Goal: Book appointment/travel/reservation

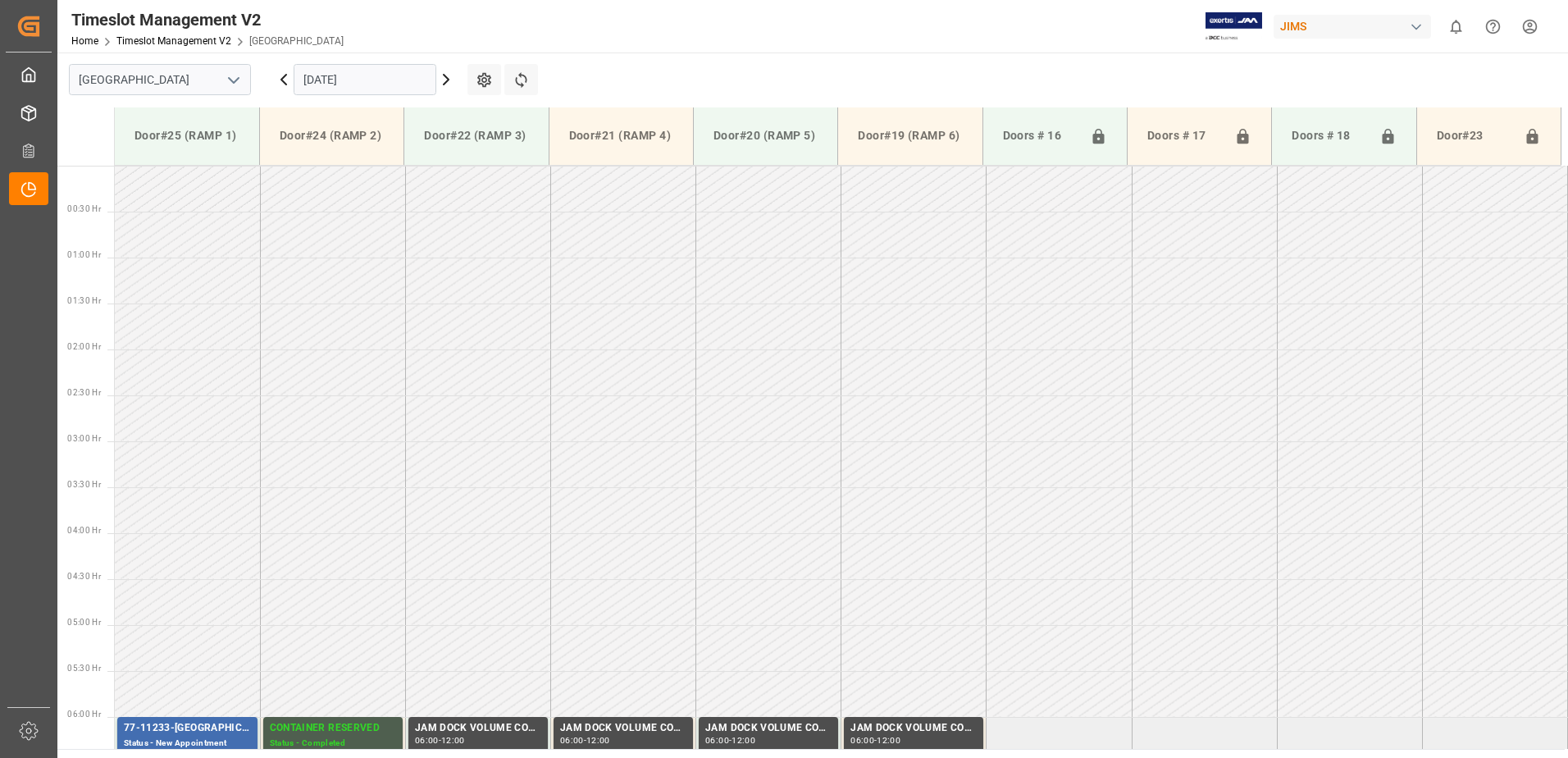
scroll to position [450, 0]
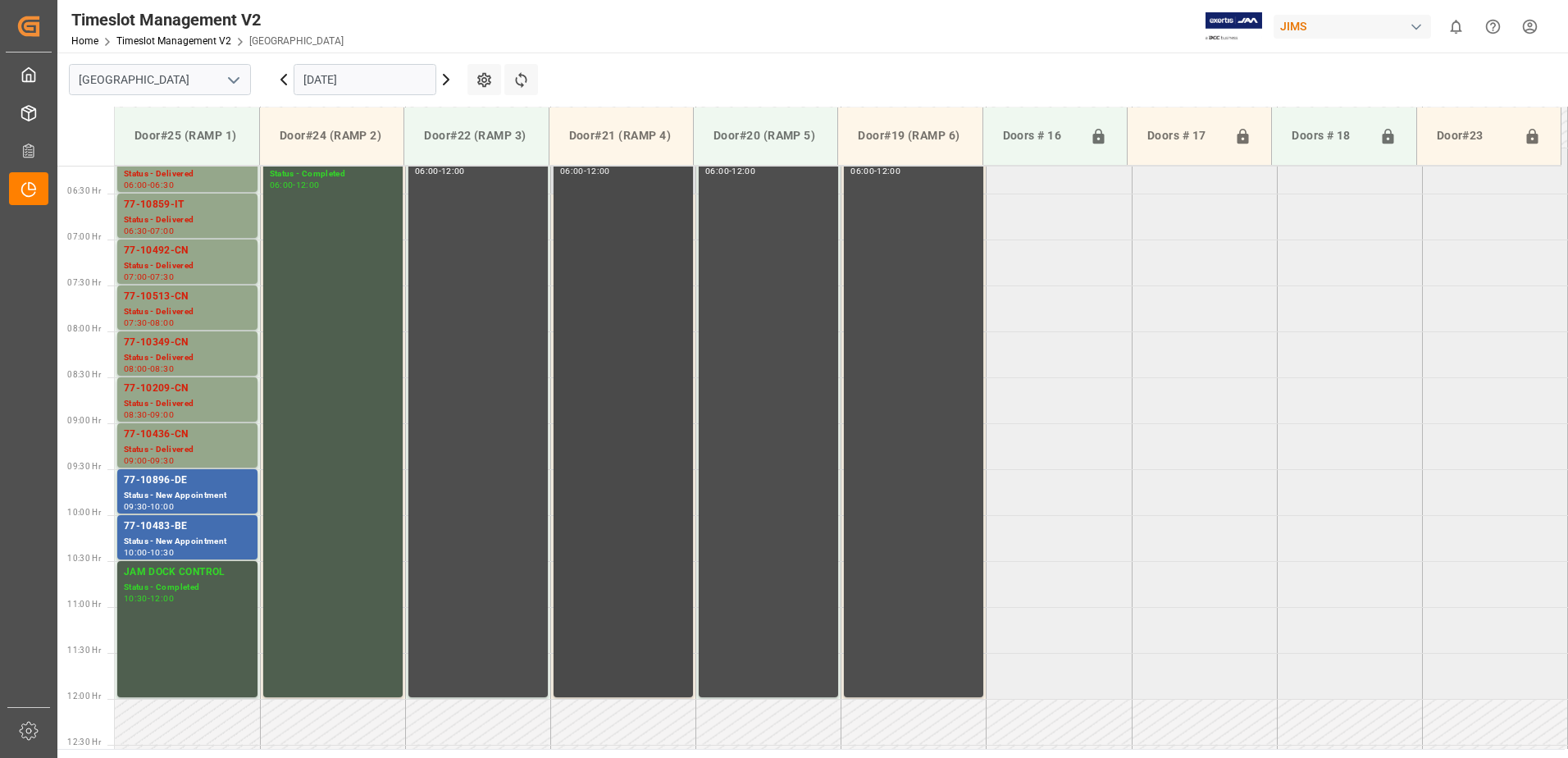
scroll to position [571, 0]
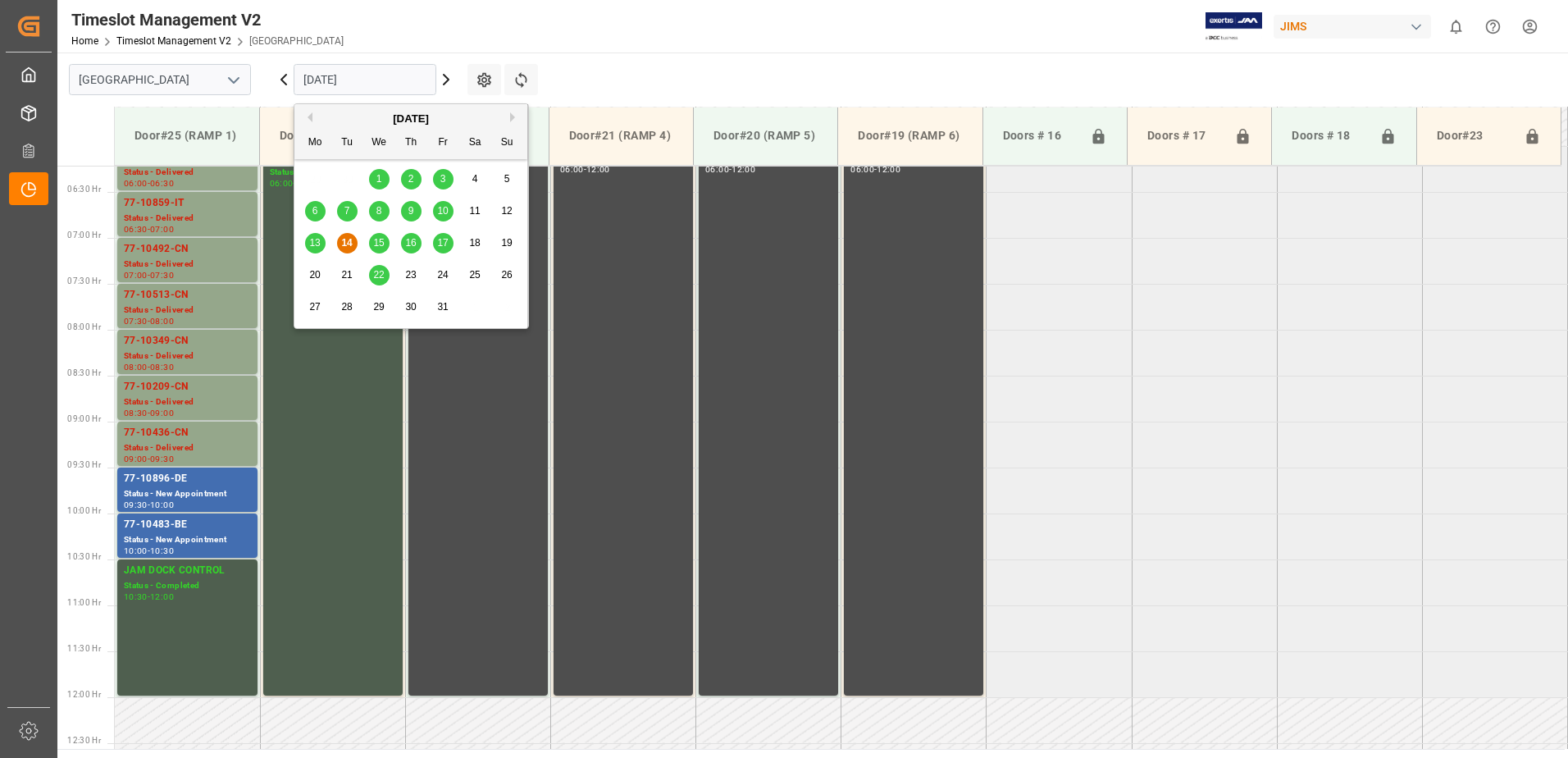
click at [390, 71] on input "14.10.2025" at bounding box center [365, 79] width 143 height 31
click at [378, 239] on span "15" at bounding box center [378, 243] width 11 height 12
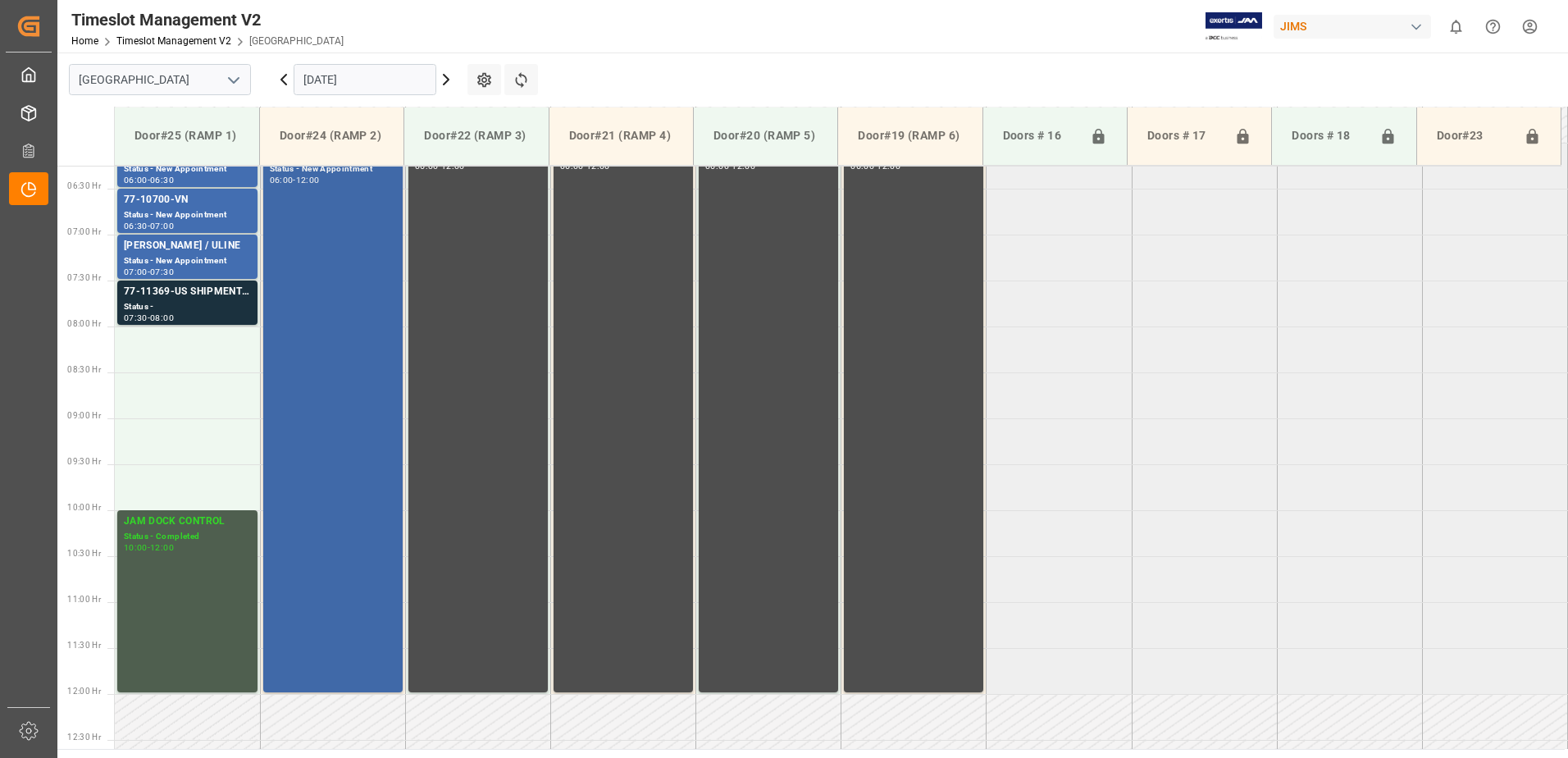
scroll to position [489, 0]
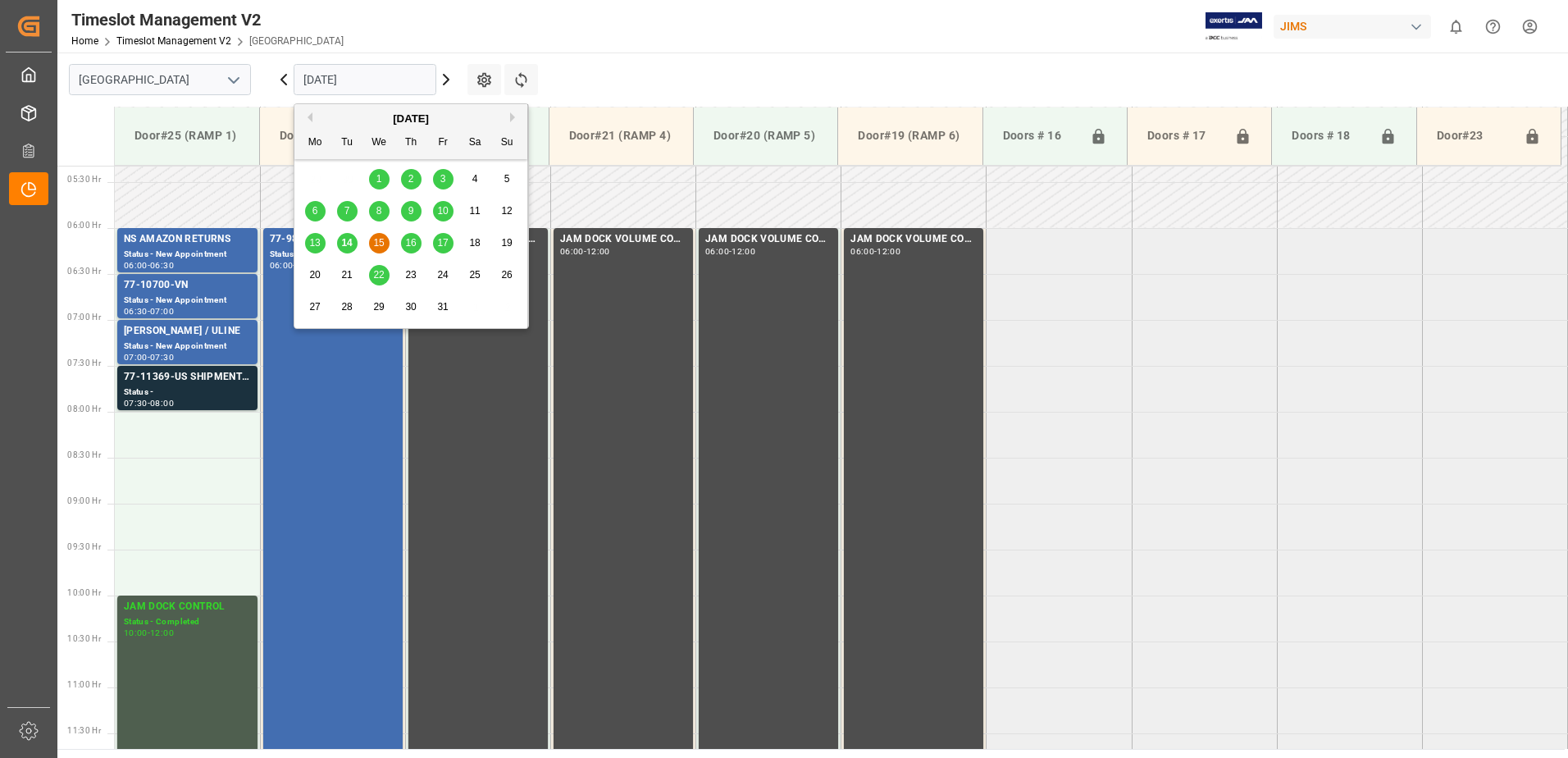
click at [411, 74] on input "15.10.2025" at bounding box center [365, 79] width 143 height 31
click at [413, 243] on span "16" at bounding box center [410, 243] width 11 height 12
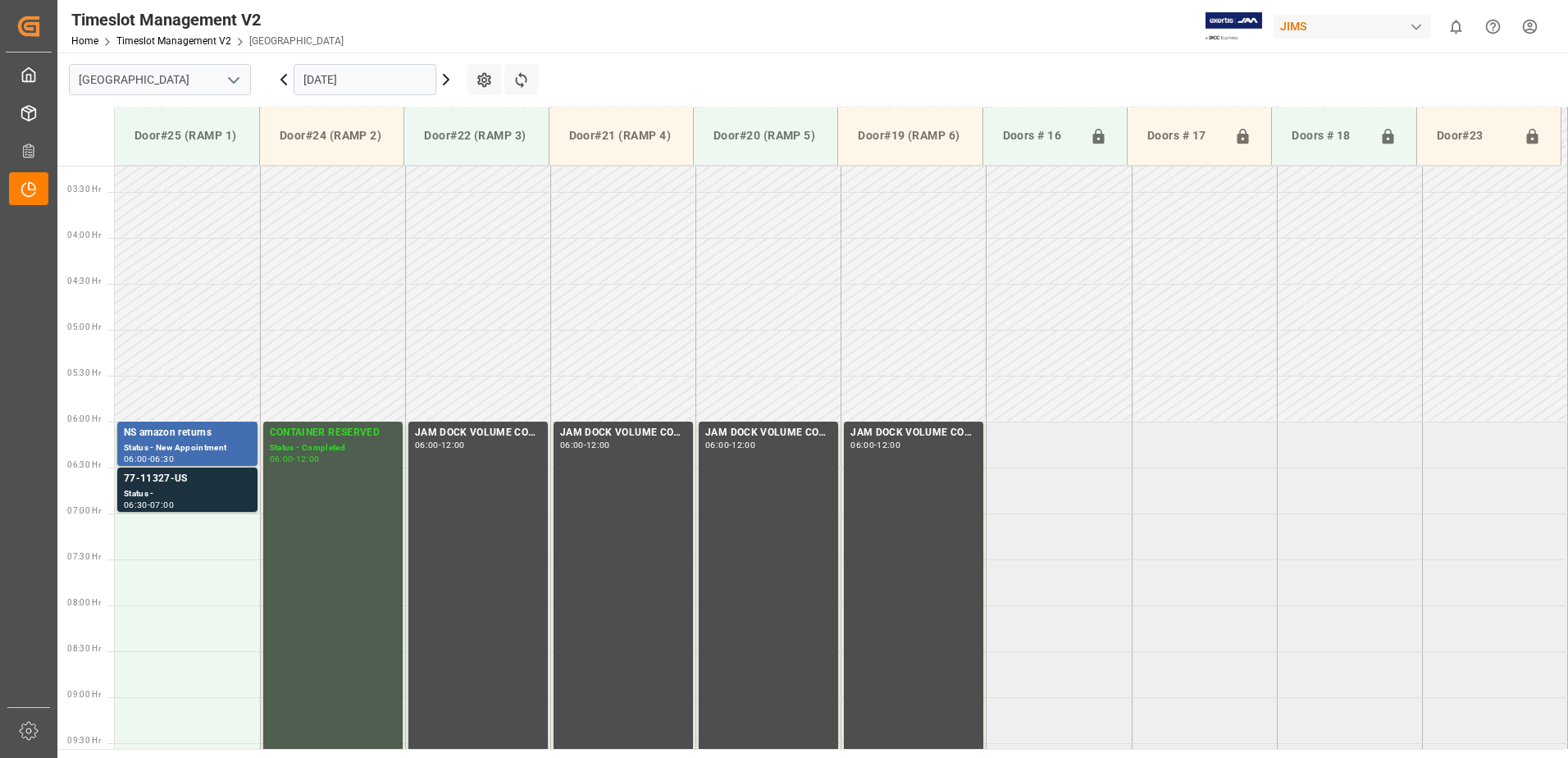
scroll to position [290, 0]
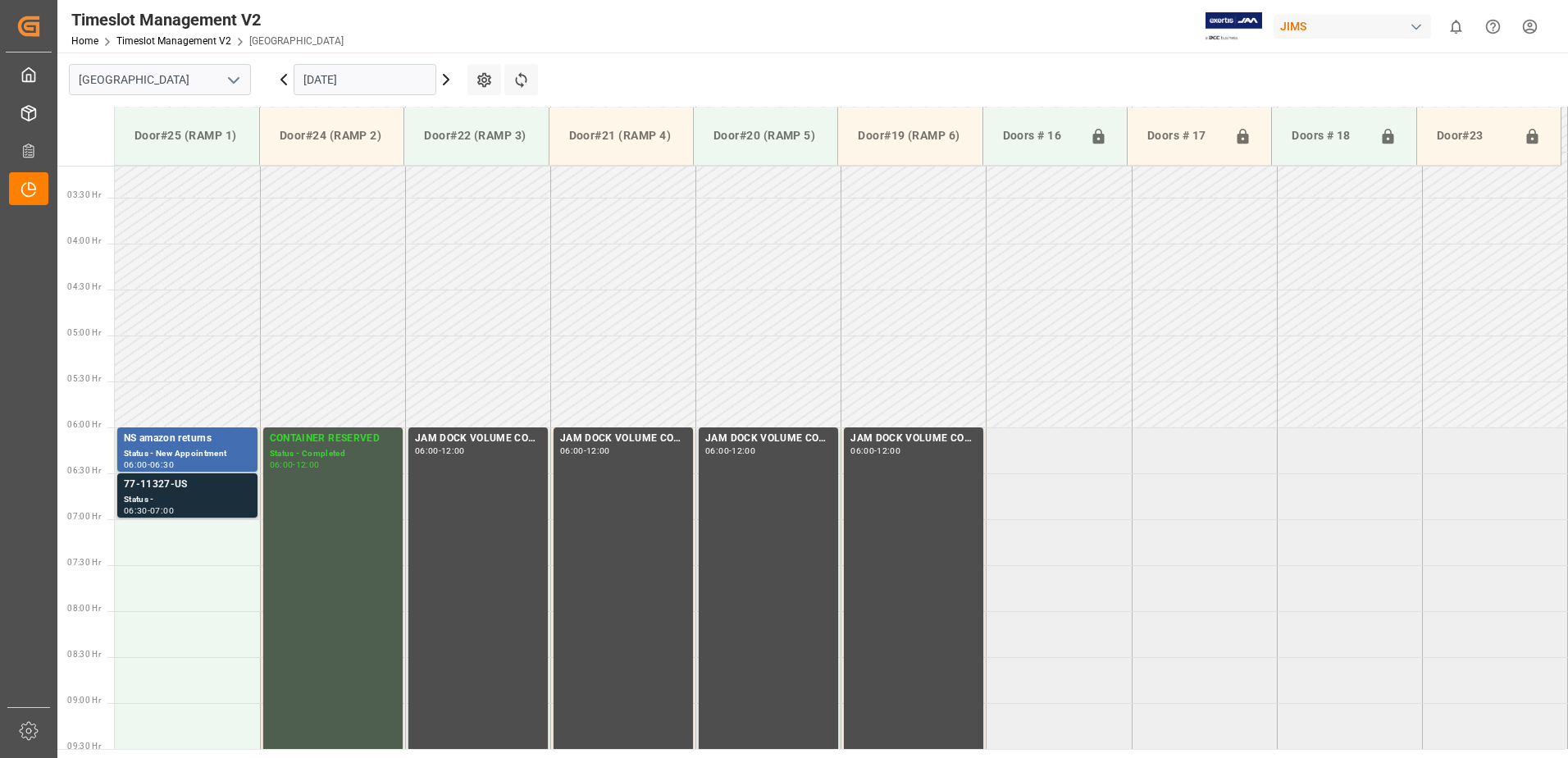
click at [214, 495] on div "Status -" at bounding box center [187, 499] width 127 height 14
click at [394, 66] on input "16.10.2025" at bounding box center [365, 79] width 143 height 31
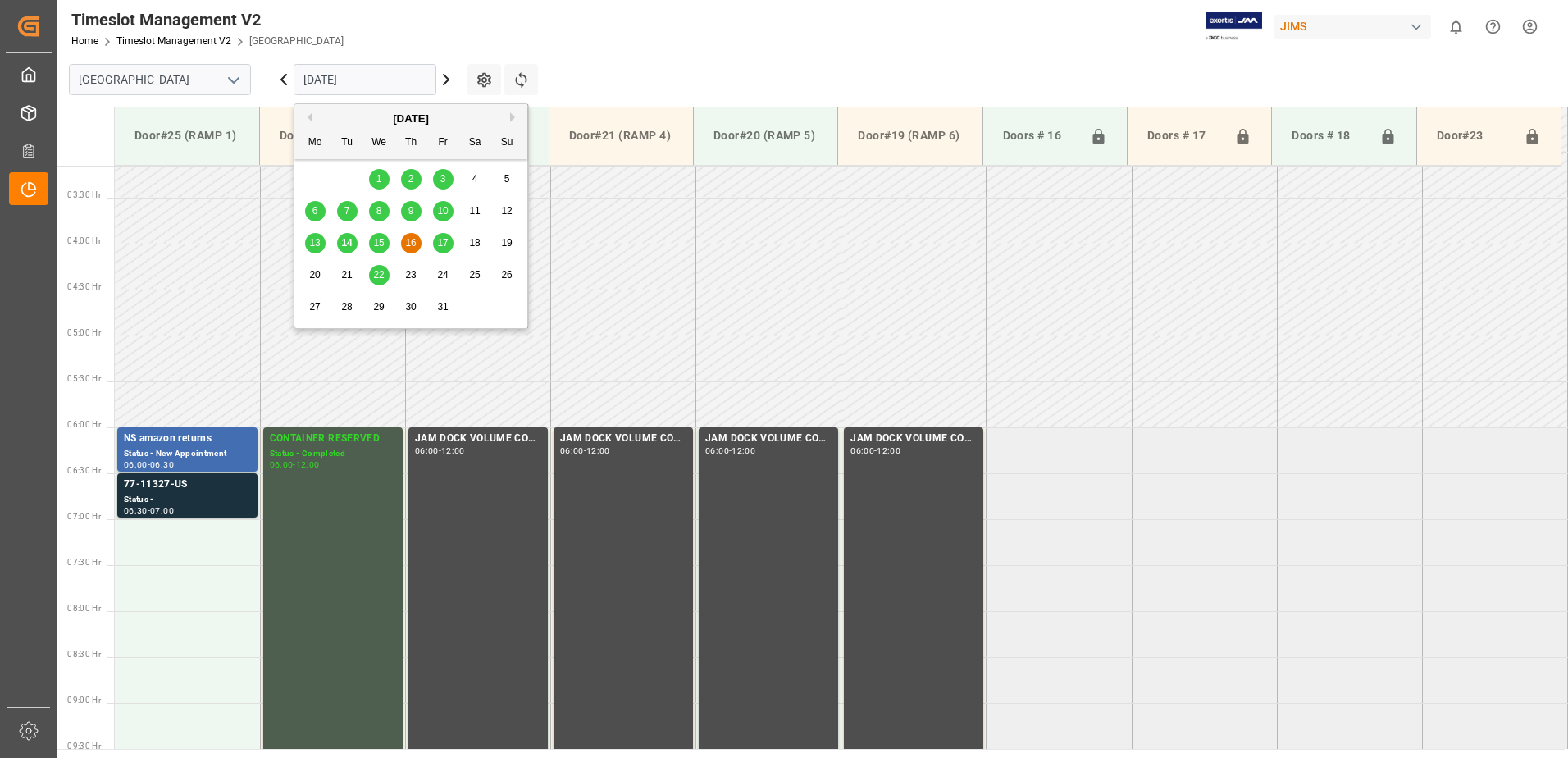
click at [446, 242] on span "17" at bounding box center [442, 243] width 11 height 12
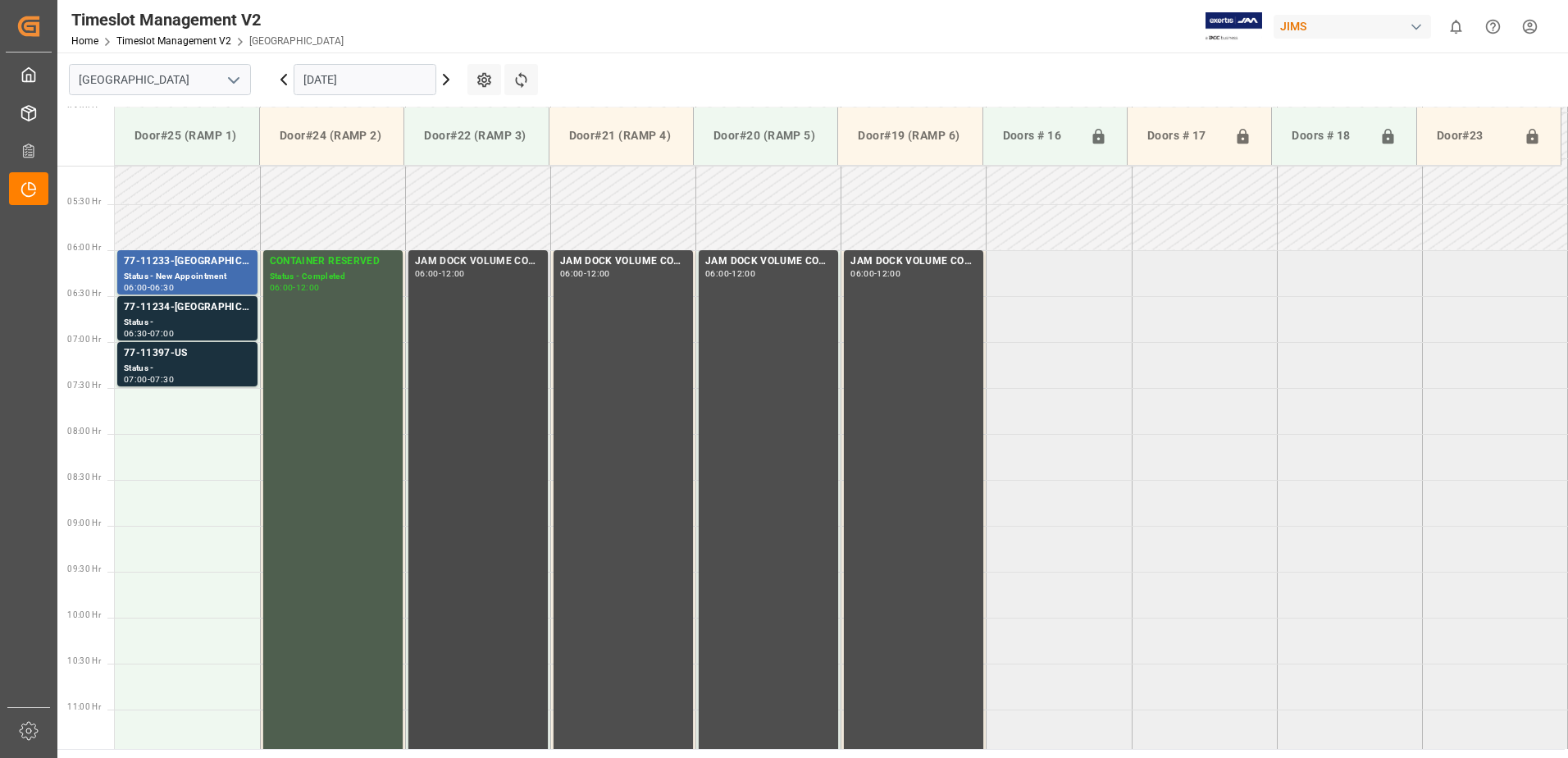
scroll to position [406, 0]
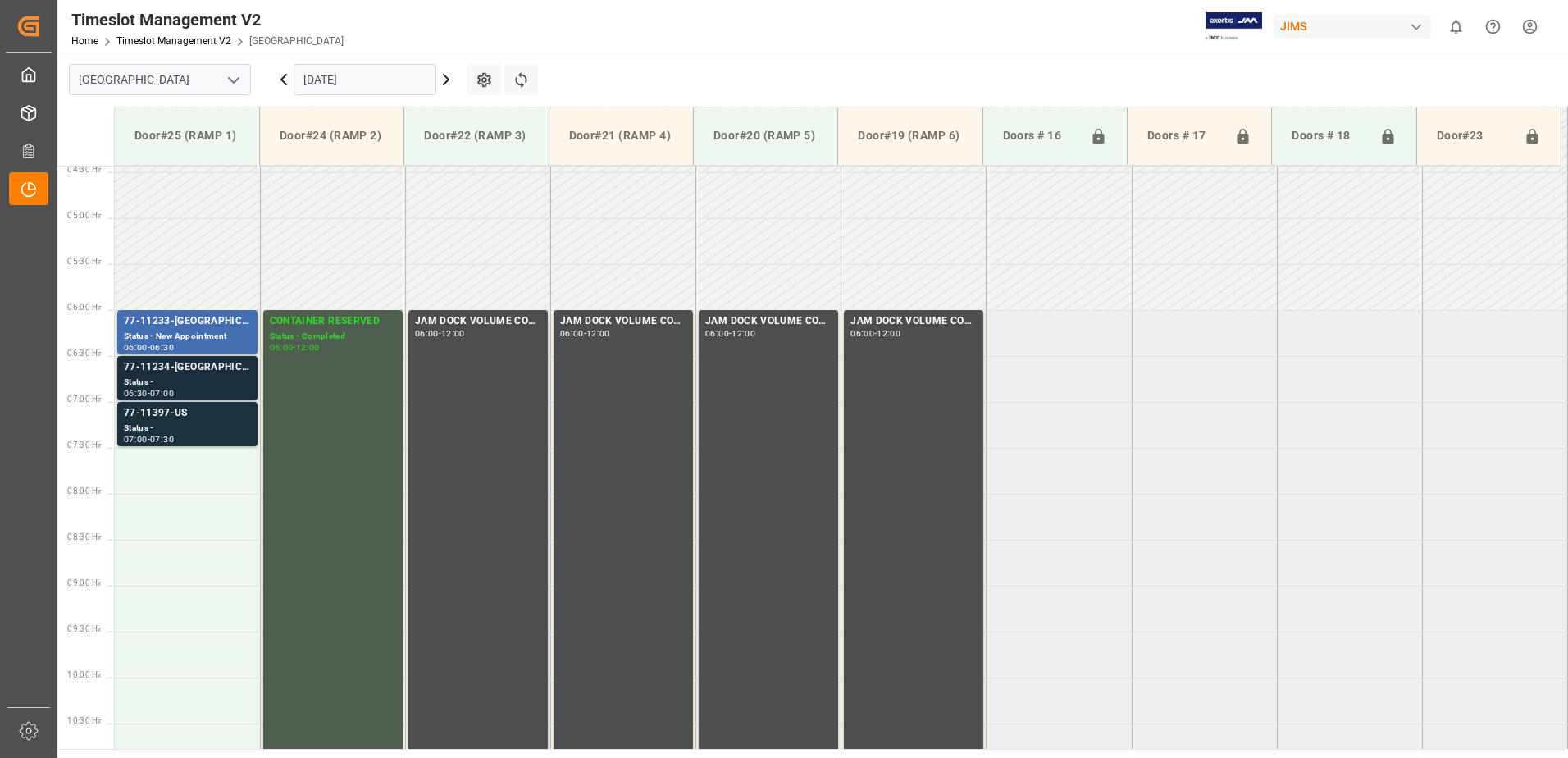
click at [168, 381] on div "Status -" at bounding box center [187, 382] width 127 height 14
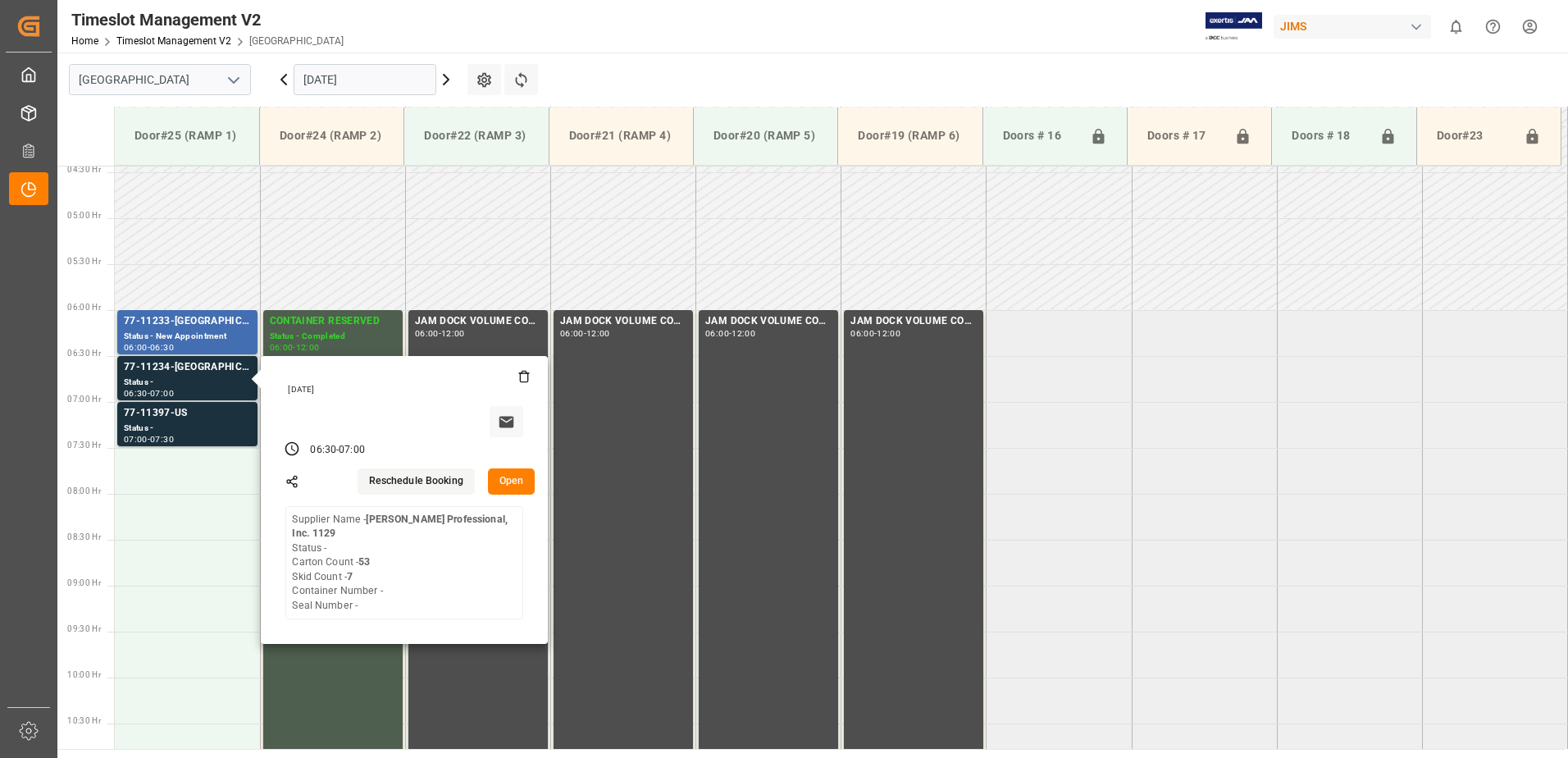
click at [514, 479] on button "Open" at bounding box center [511, 481] width 48 height 26
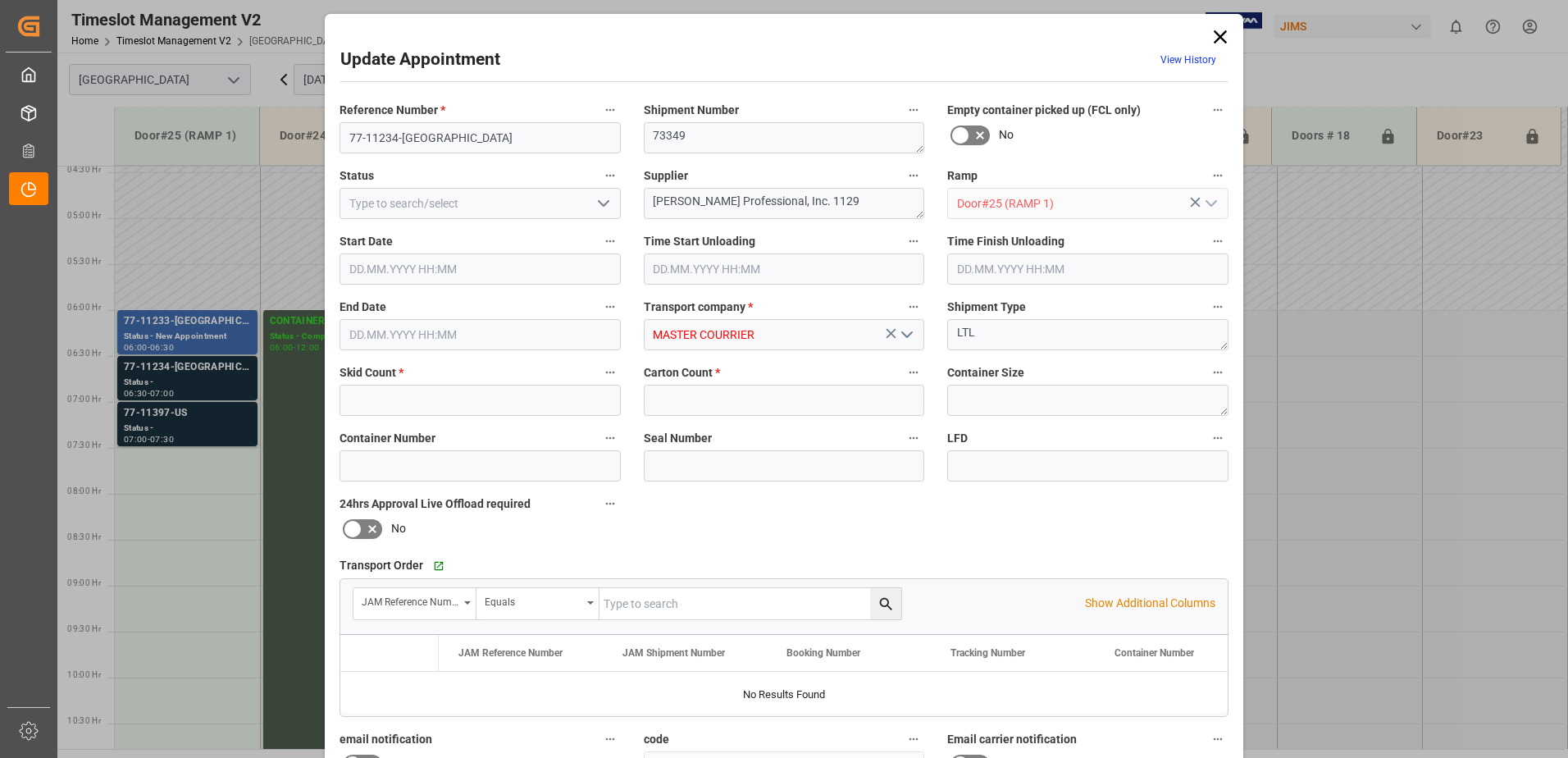
type input "7"
type input "53"
type input "17.10.2025 06:30"
type input "17.10.2025 07:00"
type input "14.10.2025 13:52"
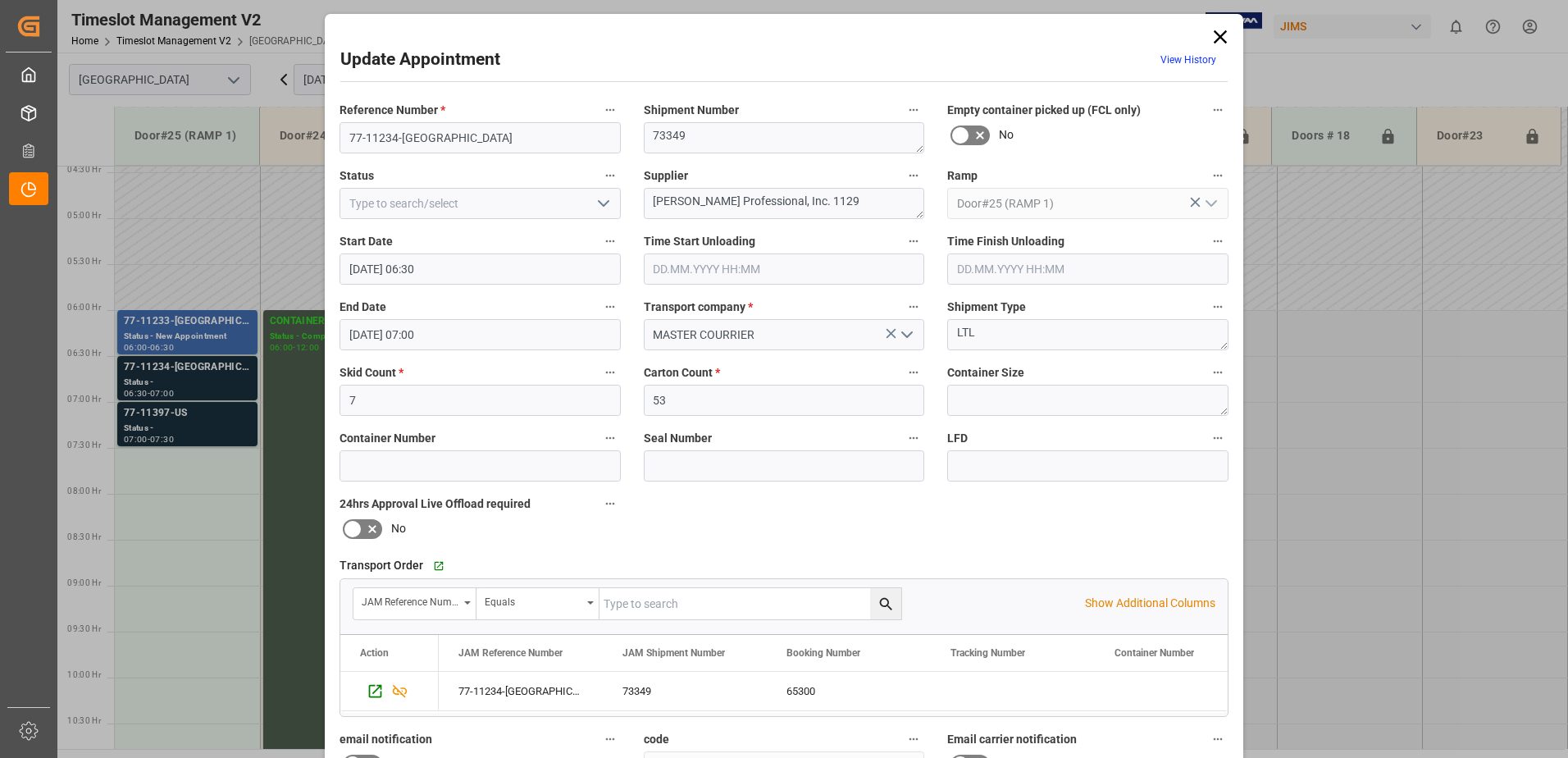
click at [632, 602] on input "text" at bounding box center [750, 603] width 302 height 31
type input "77-11234-us"
click at [884, 605] on icon "search button" at bounding box center [885, 603] width 13 height 13
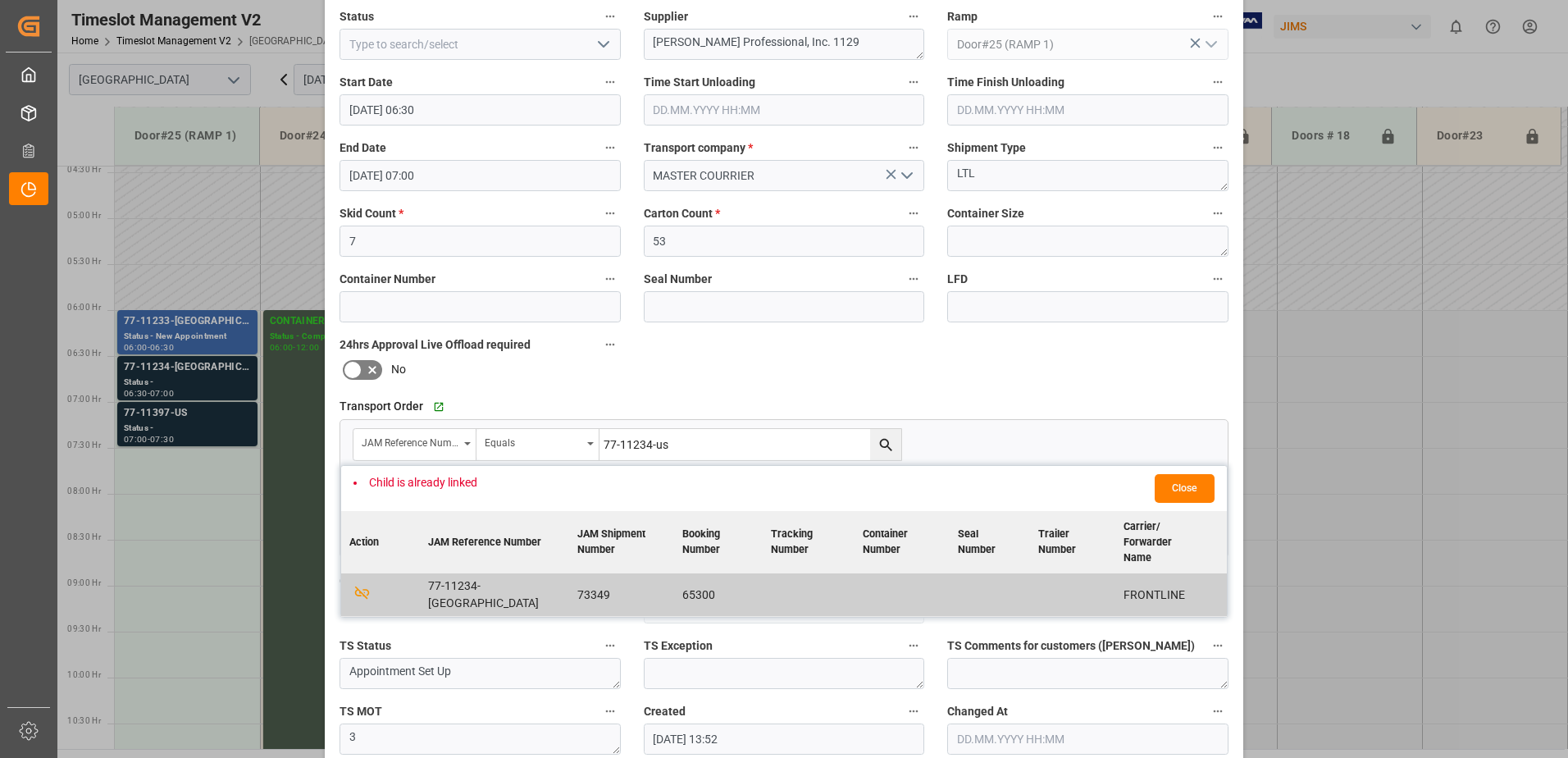
scroll to position [239, 0]
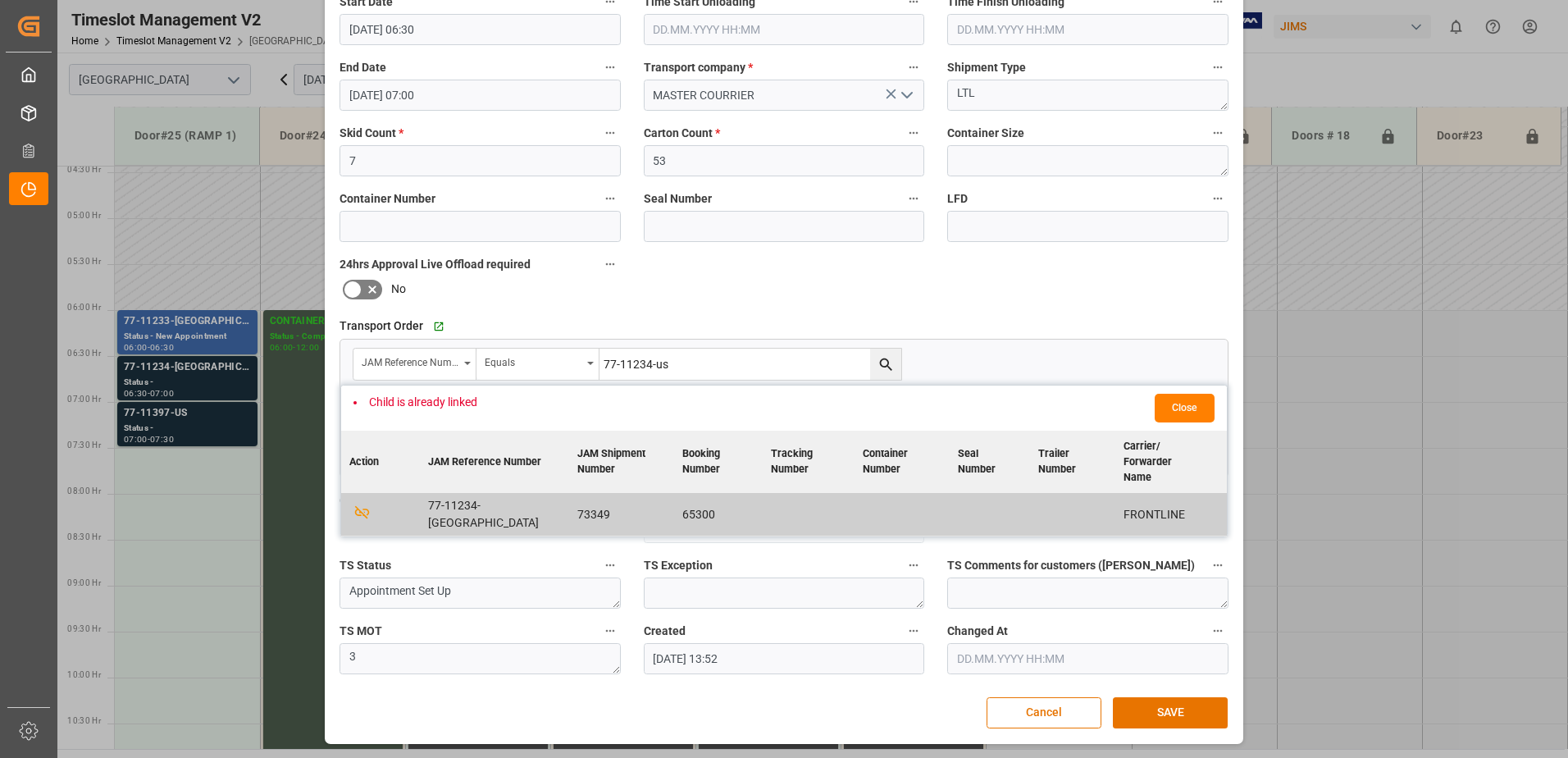
click at [1187, 401] on button "Close" at bounding box center [1184, 407] width 60 height 28
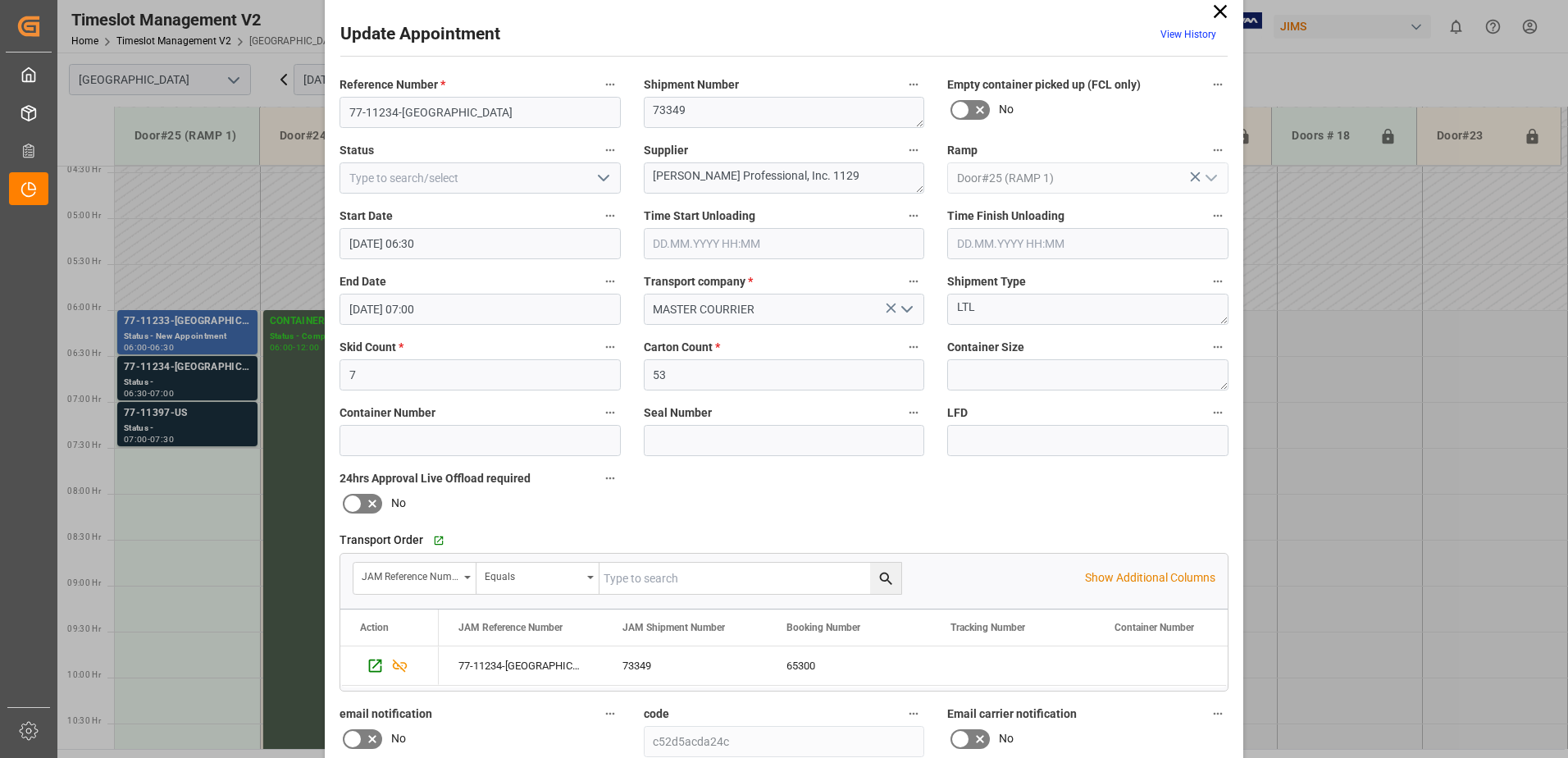
scroll to position [0, 0]
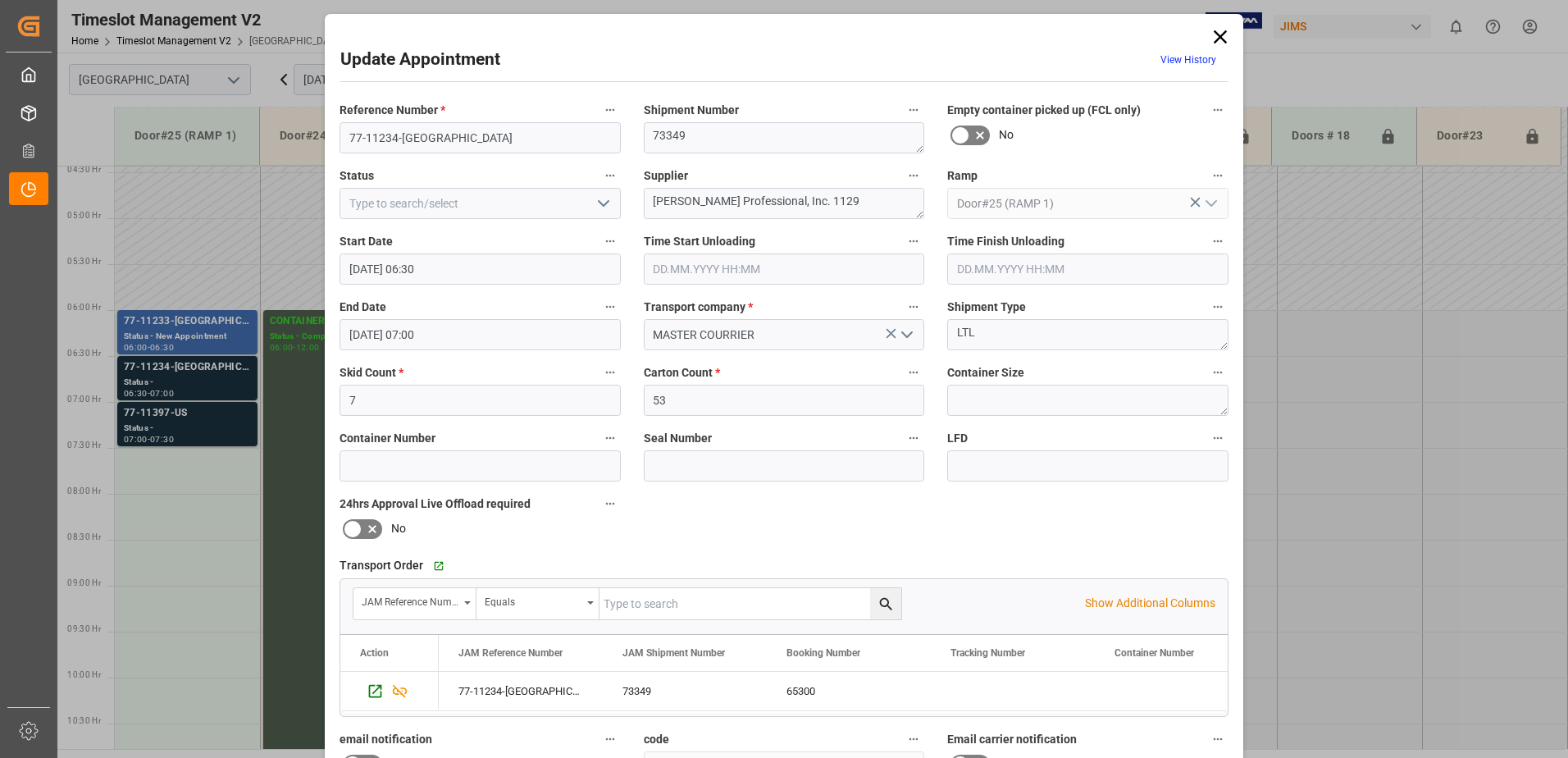
click at [598, 204] on polyline "open menu" at bounding box center [603, 203] width 10 height 5
click at [470, 355] on div "New Appointment" at bounding box center [480, 351] width 280 height 37
type input "New Appointment"
drag, startPoint x: 824, startPoint y: 200, endPoint x: 653, endPoint y: 204, distance: 171.0
click at [659, 203] on textarea "Harman Professional, Inc. 1129" at bounding box center [784, 204] width 281 height 31
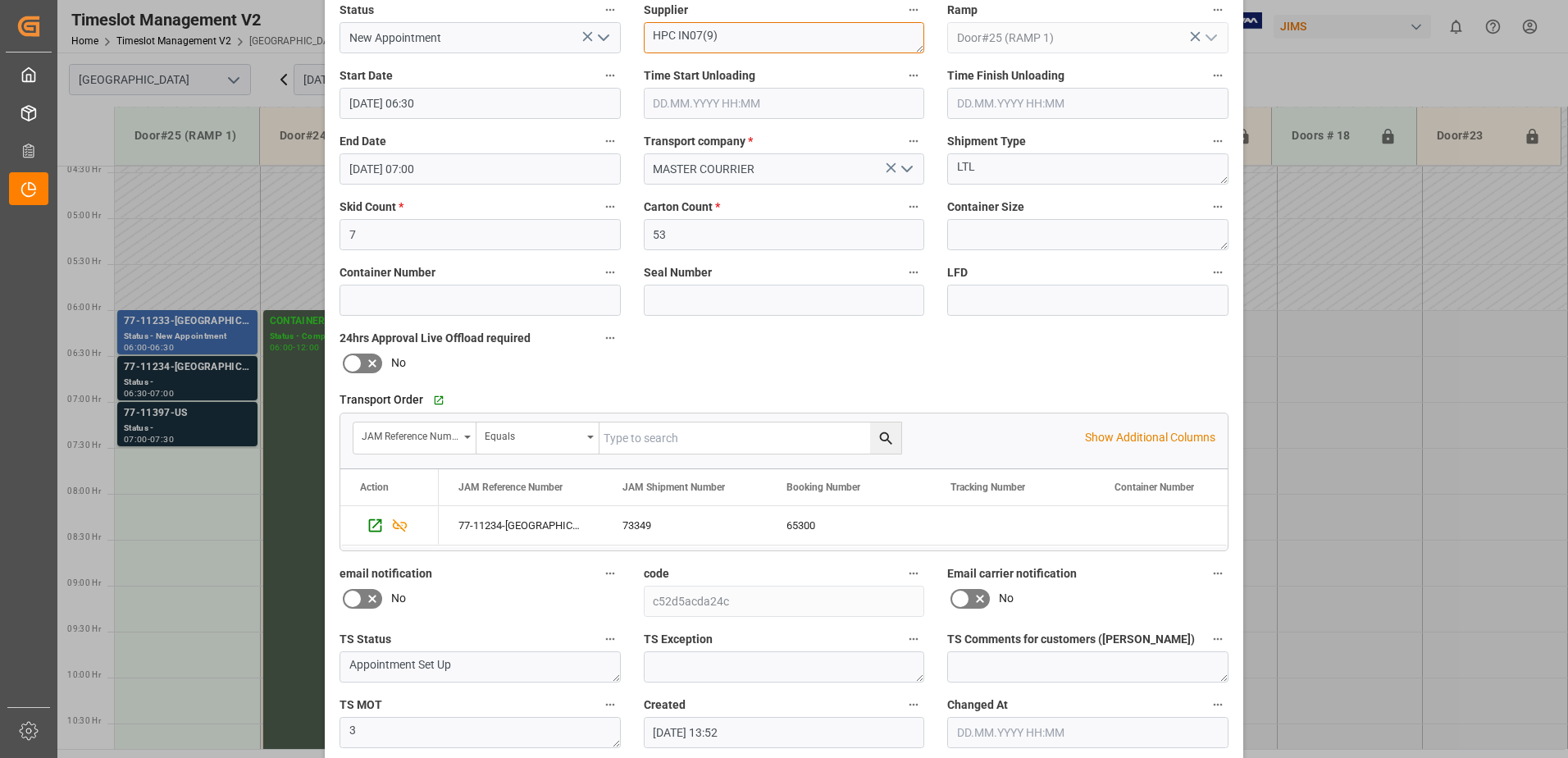
scroll to position [239, 0]
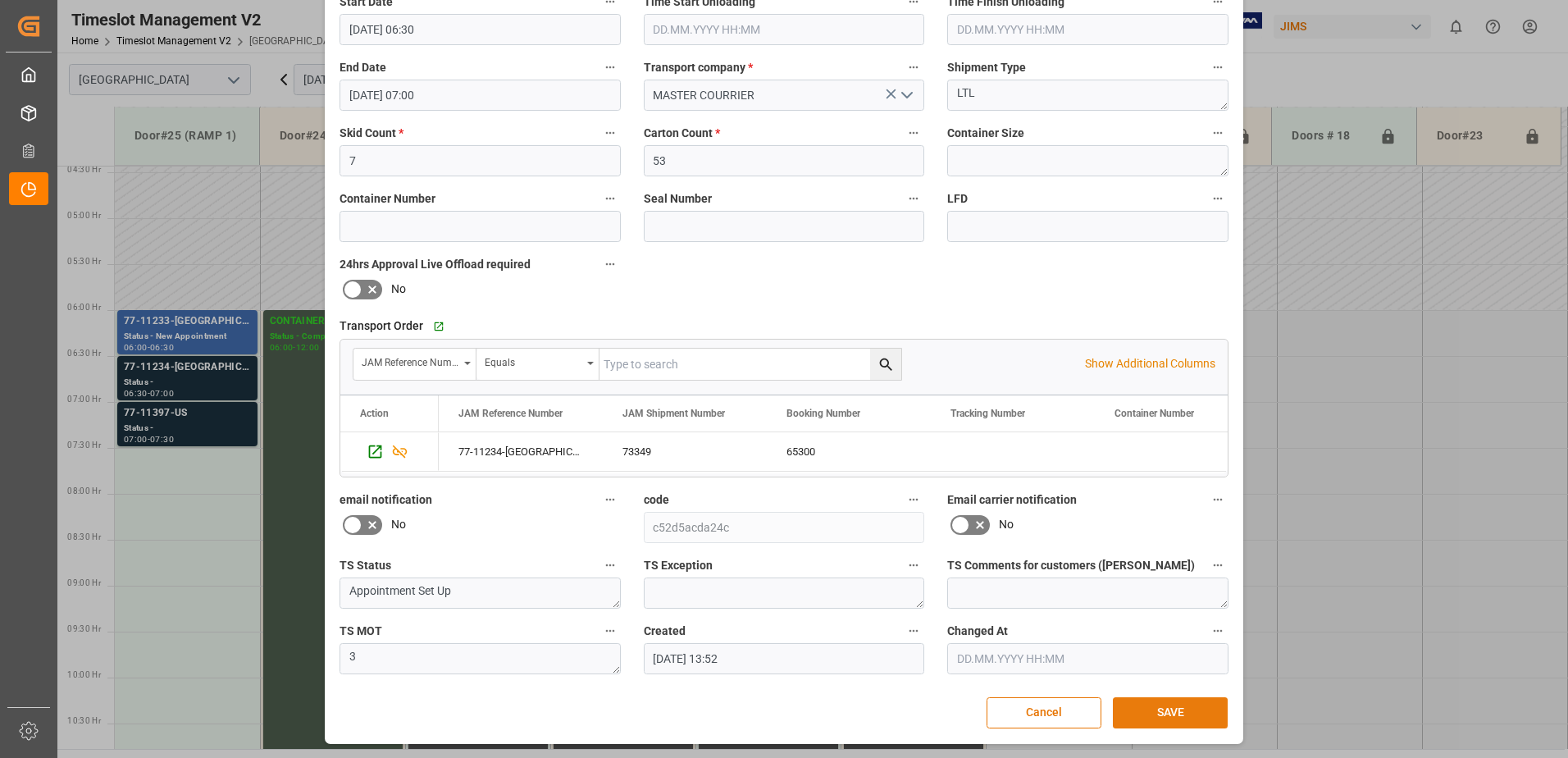
type textarea "HPC IN07(9)"
click at [1166, 708] on button "SAVE" at bounding box center [1169, 713] width 115 height 31
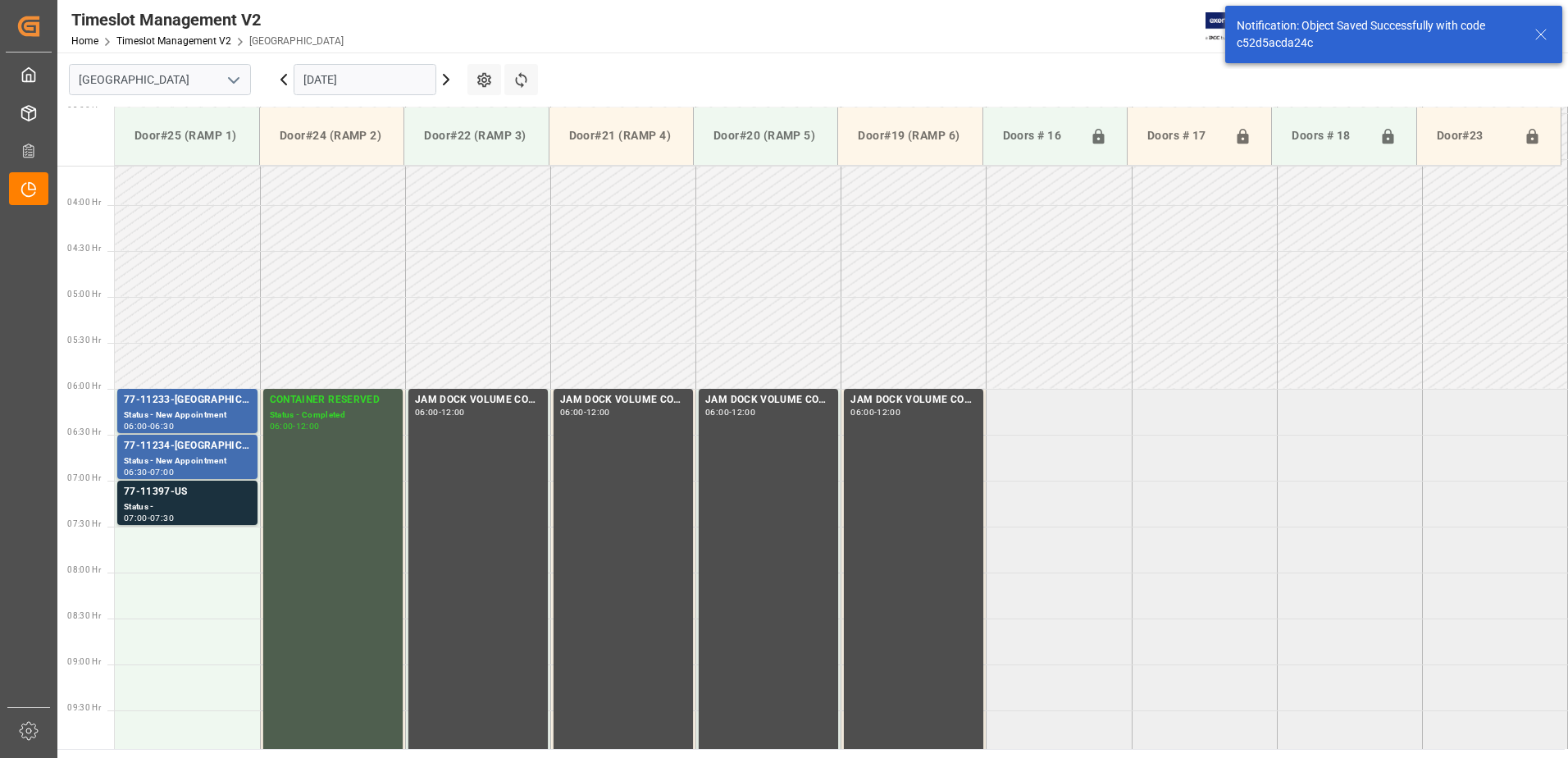
scroll to position [450, 0]
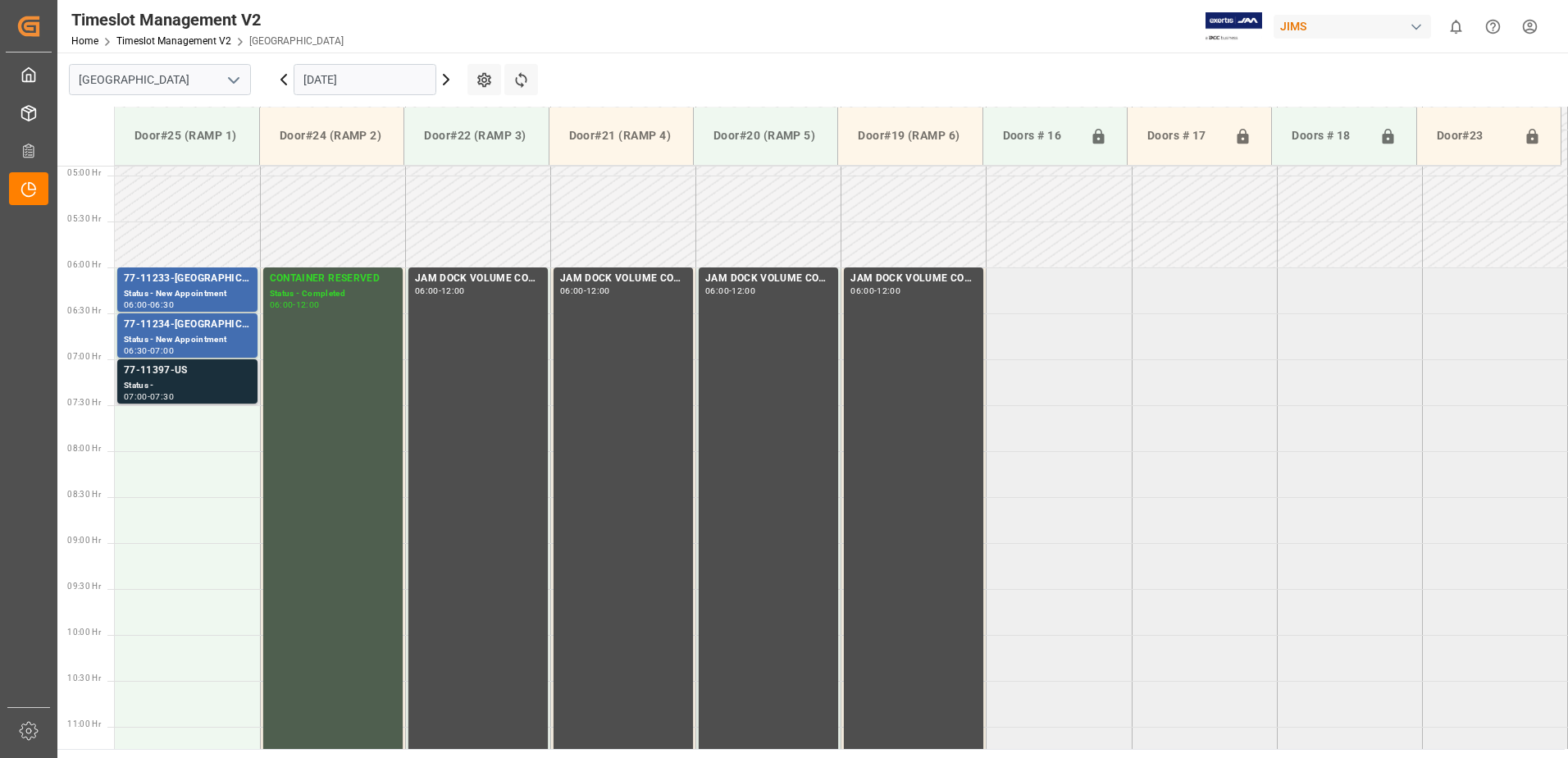
click at [190, 383] on div "Status -" at bounding box center [187, 386] width 127 height 14
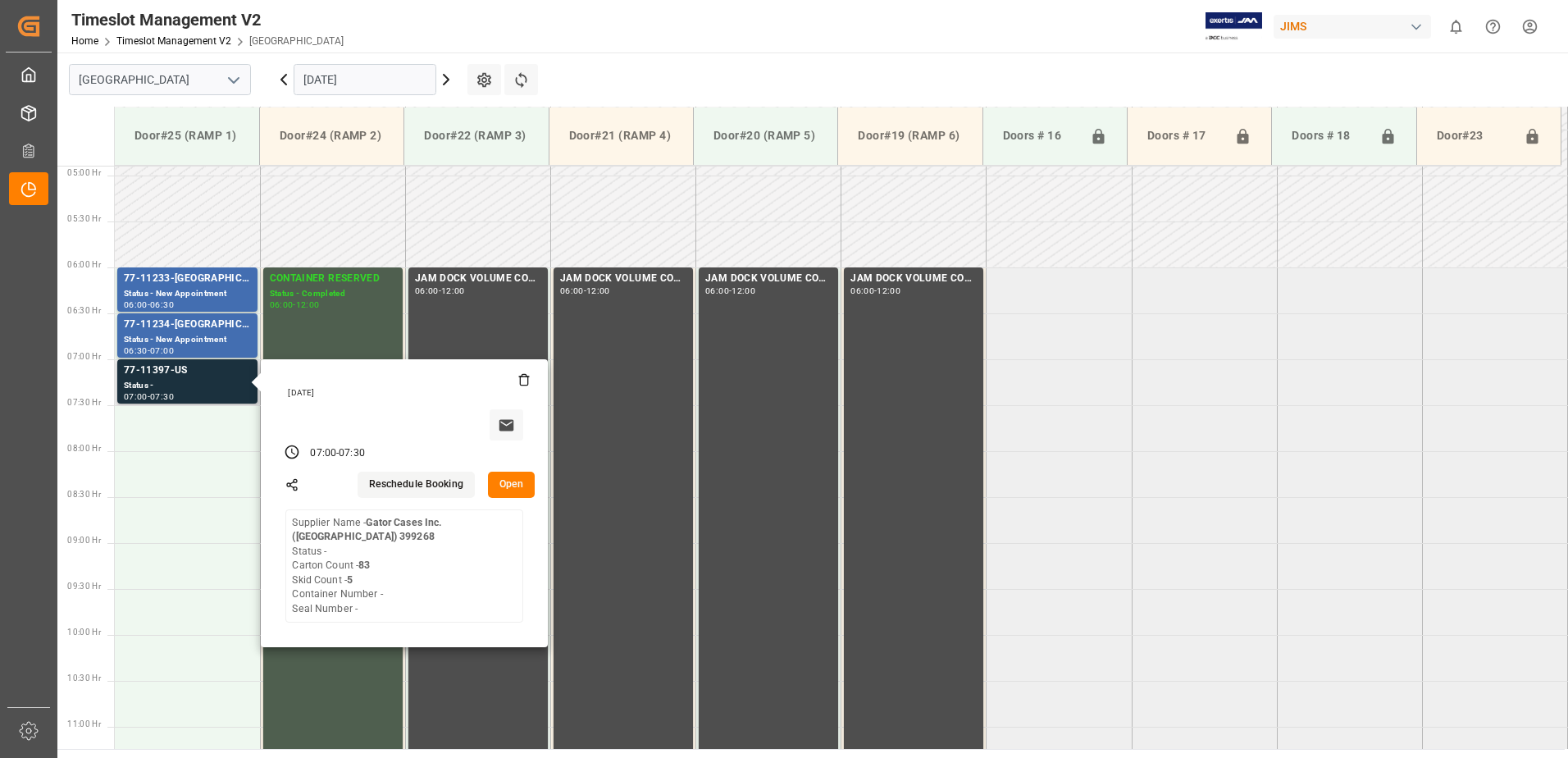
click at [511, 486] on button "Open" at bounding box center [511, 484] width 48 height 26
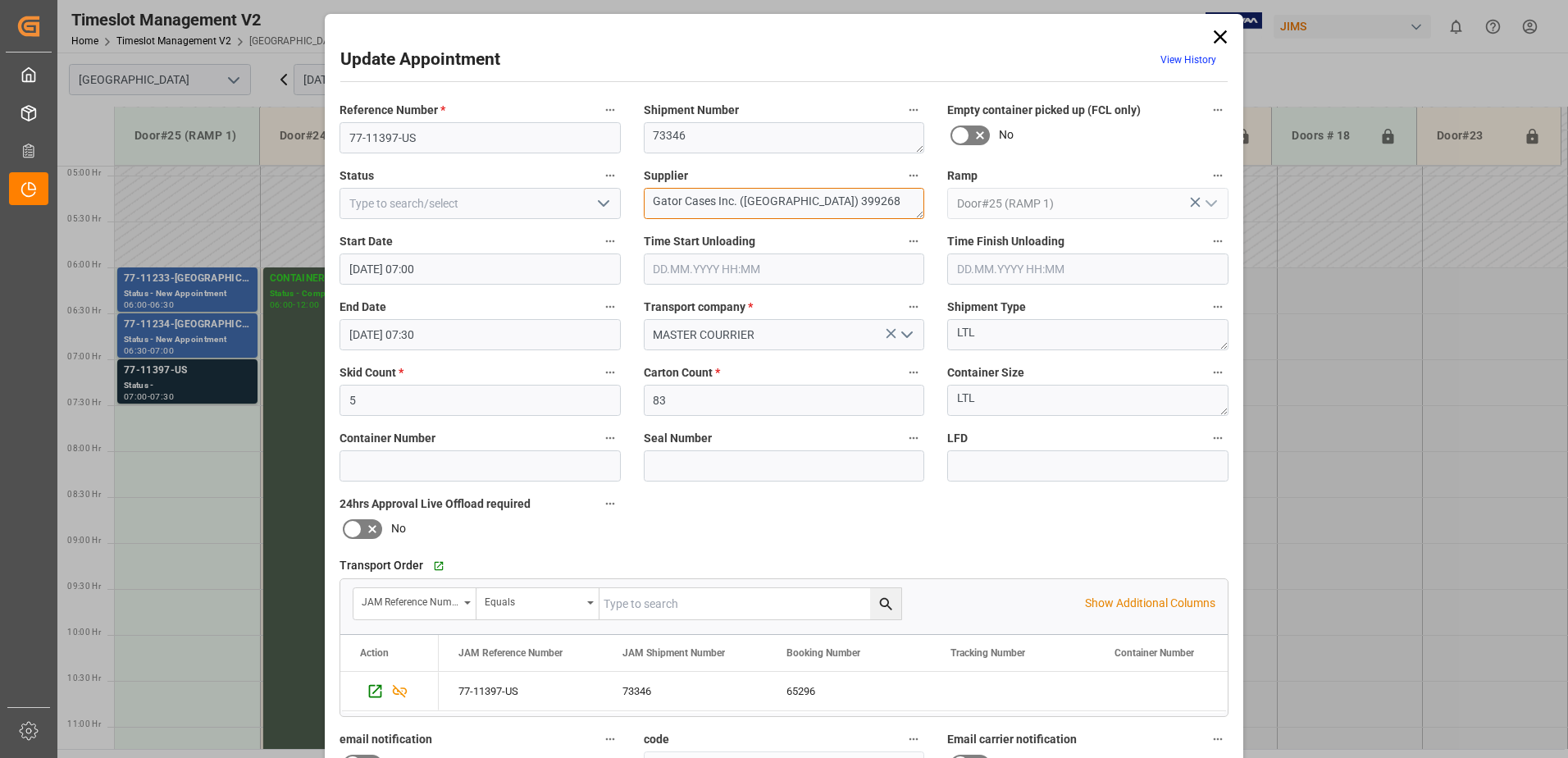
drag, startPoint x: 816, startPoint y: 201, endPoint x: 715, endPoint y: 200, distance: 101.0
click at [715, 200] on textarea "Gator Cases Inc. (USA) 399268" at bounding box center [784, 204] width 281 height 31
click at [809, 202] on textarea "Gator Cases IN01(19)IN05(6)in09(26)" at bounding box center [784, 204] width 281 height 31
type textarea "Gator Cases IN01(19)IN05(6)IN09(26)"
click at [602, 204] on icon "open menu" at bounding box center [603, 204] width 20 height 20
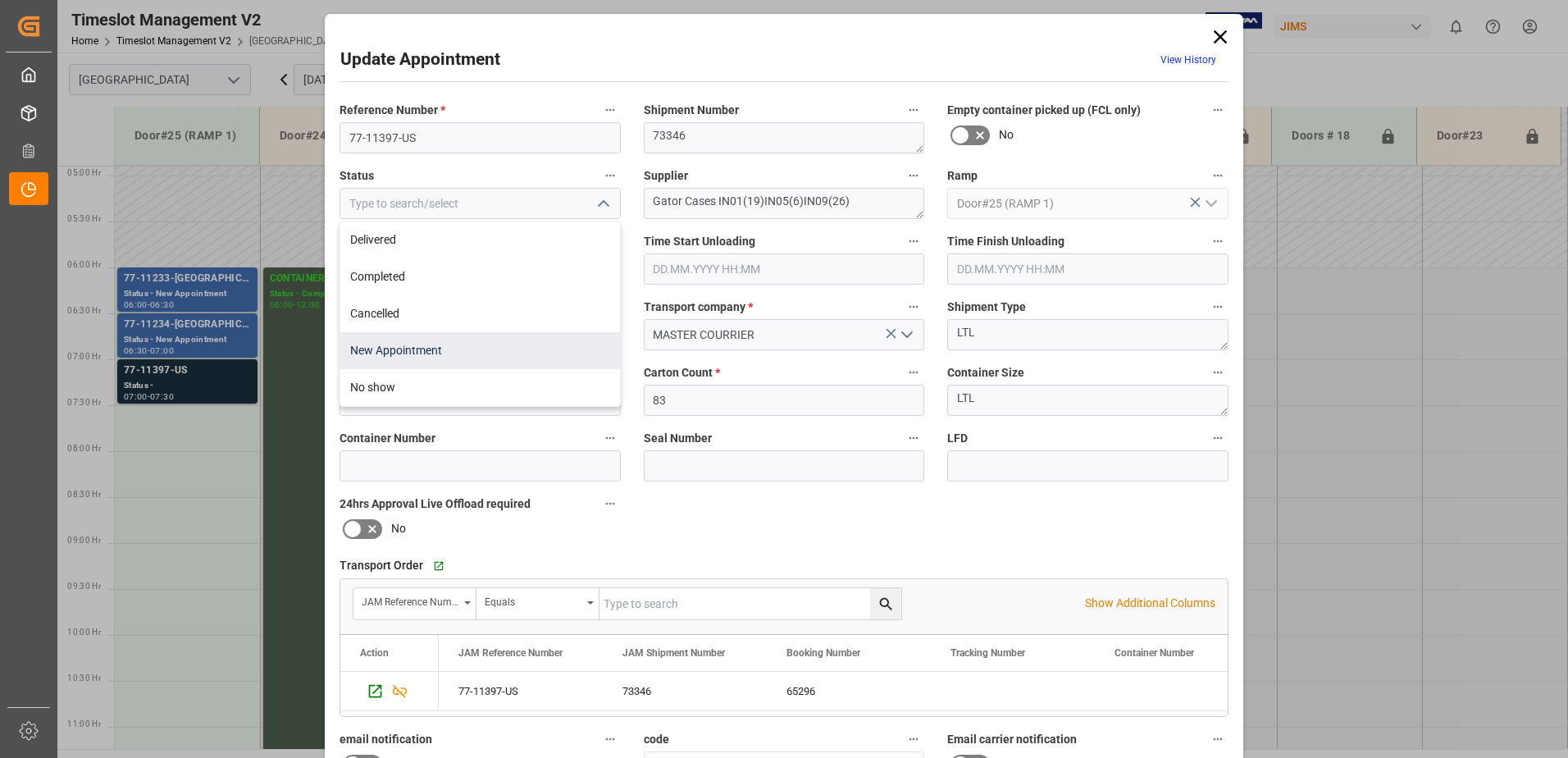
click at [469, 351] on div "New Appointment" at bounding box center [480, 351] width 280 height 37
type input "New Appointment"
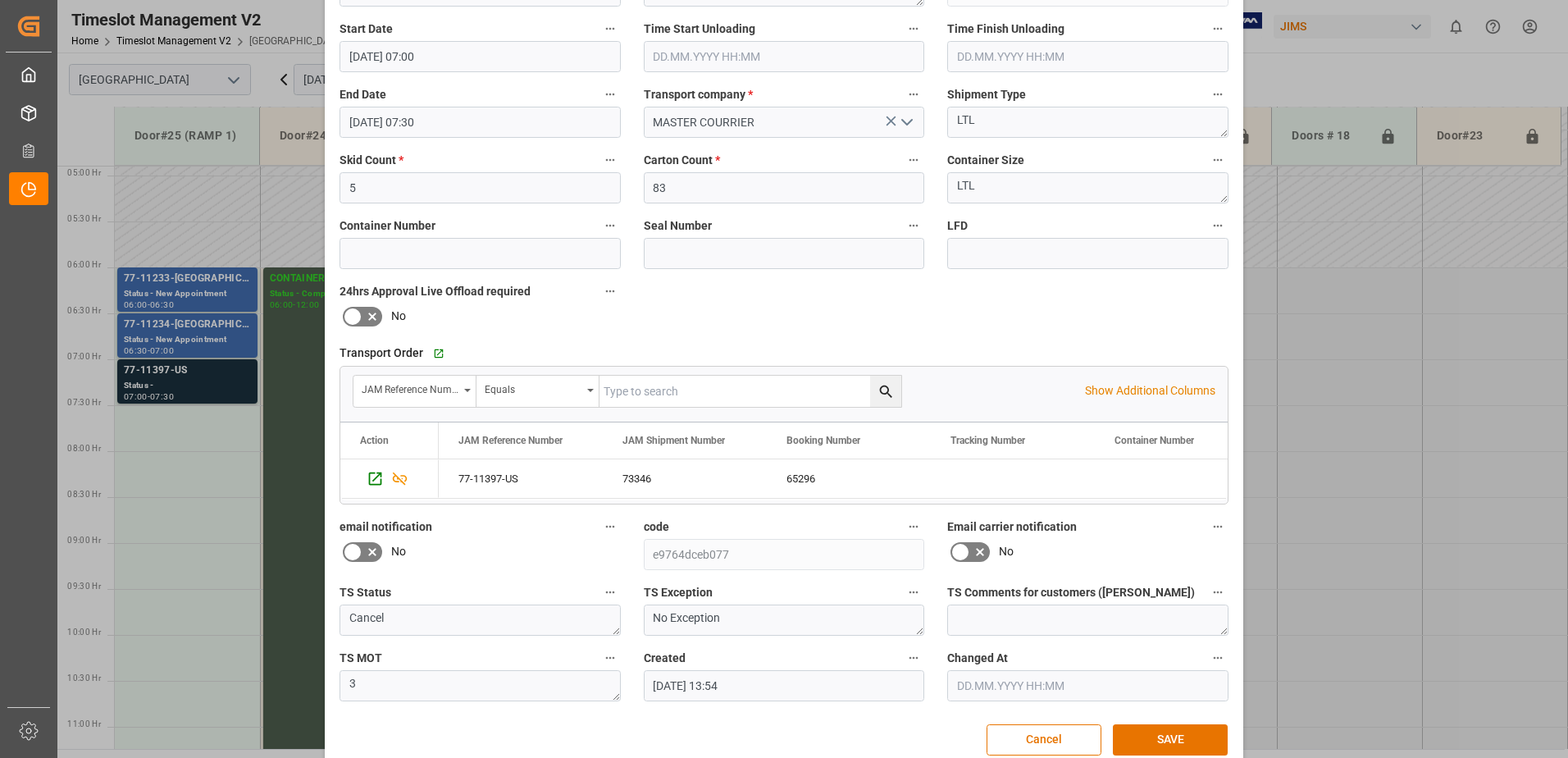
scroll to position [239, 0]
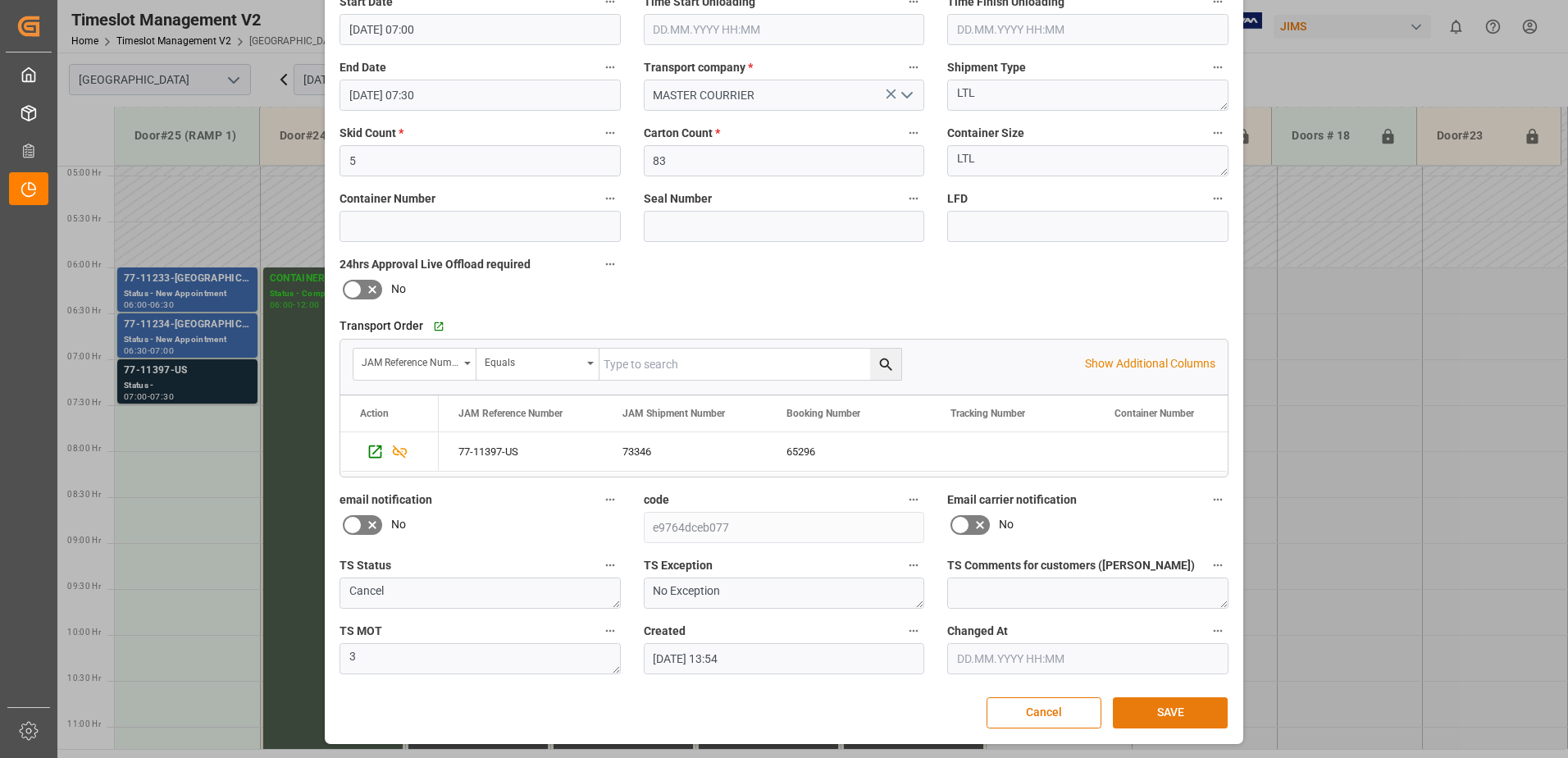
click at [1180, 712] on button "SAVE" at bounding box center [1169, 713] width 115 height 31
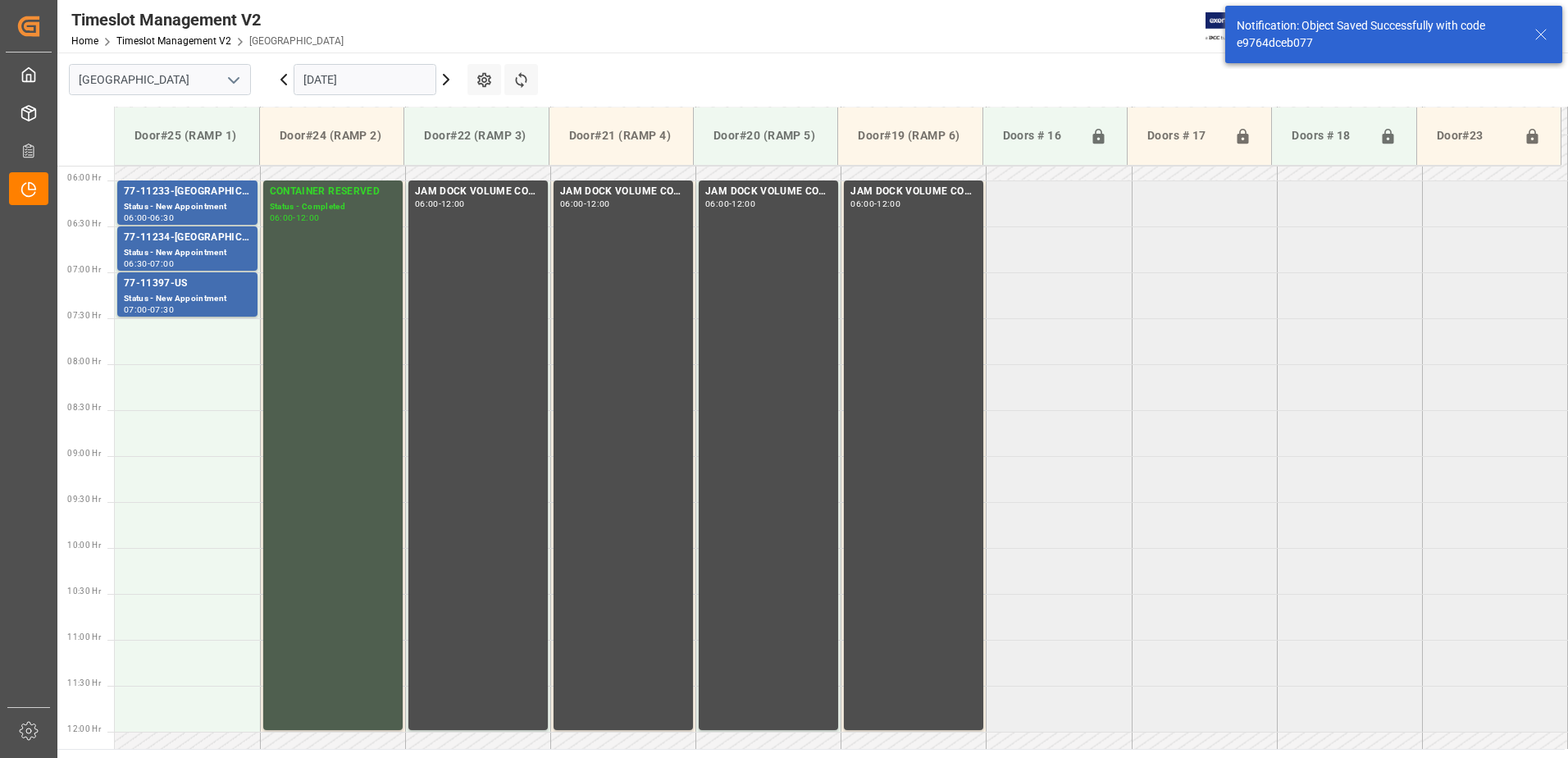
scroll to position [542, 0]
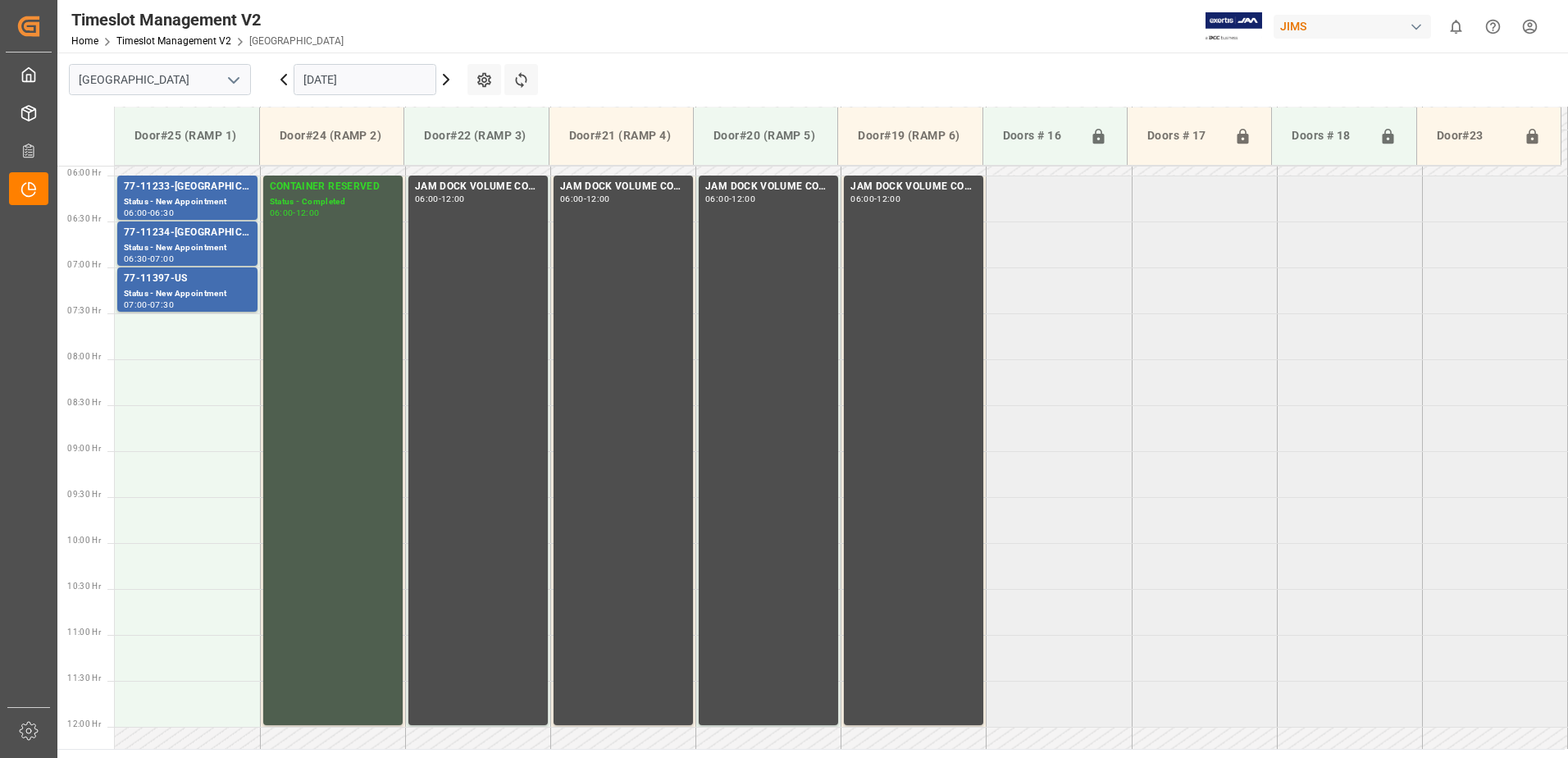
click at [282, 78] on icon at bounding box center [283, 79] width 5 height 10
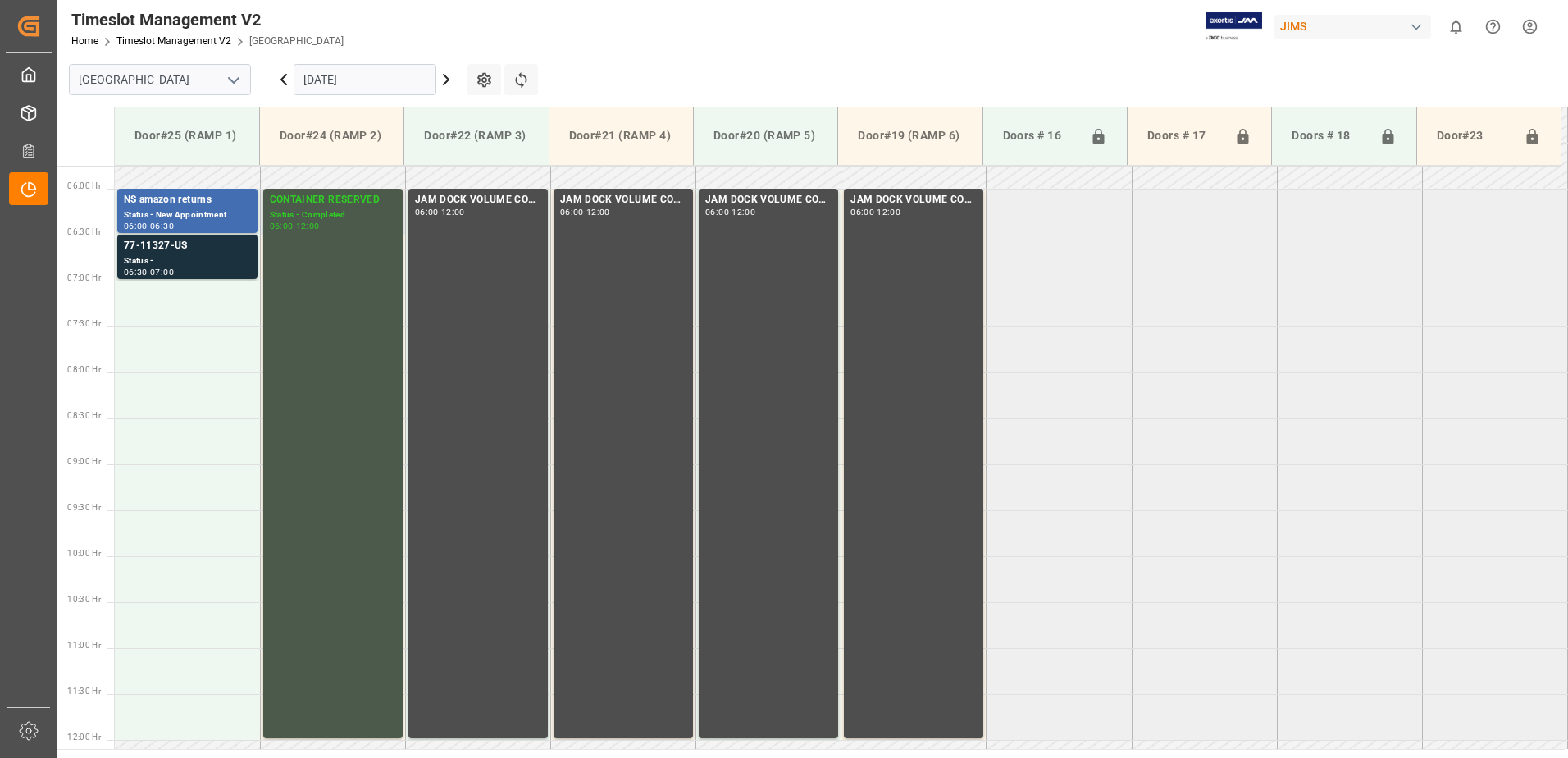
scroll to position [416, 0]
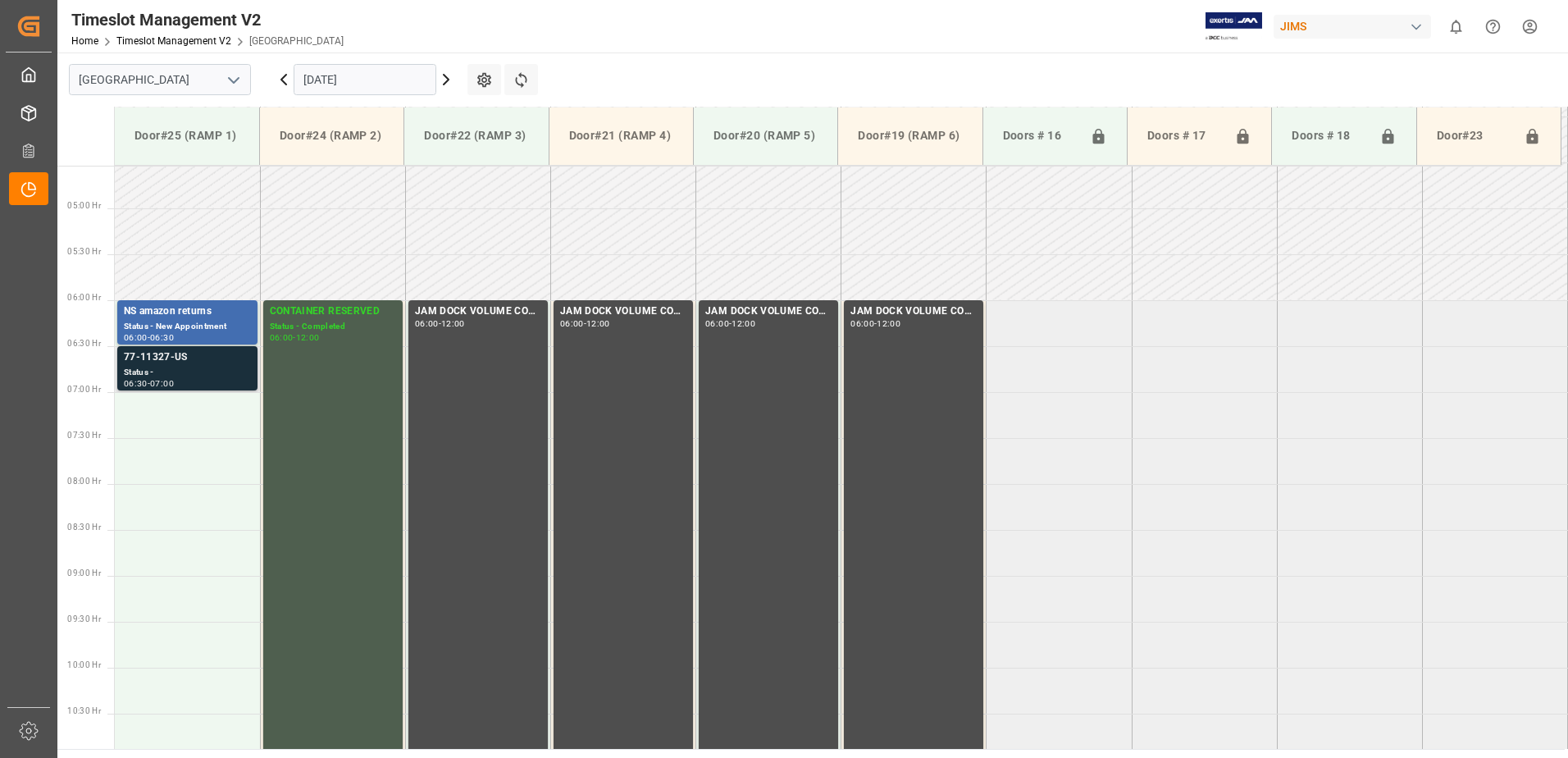
click at [210, 365] on div "Status -" at bounding box center [187, 372] width 127 height 14
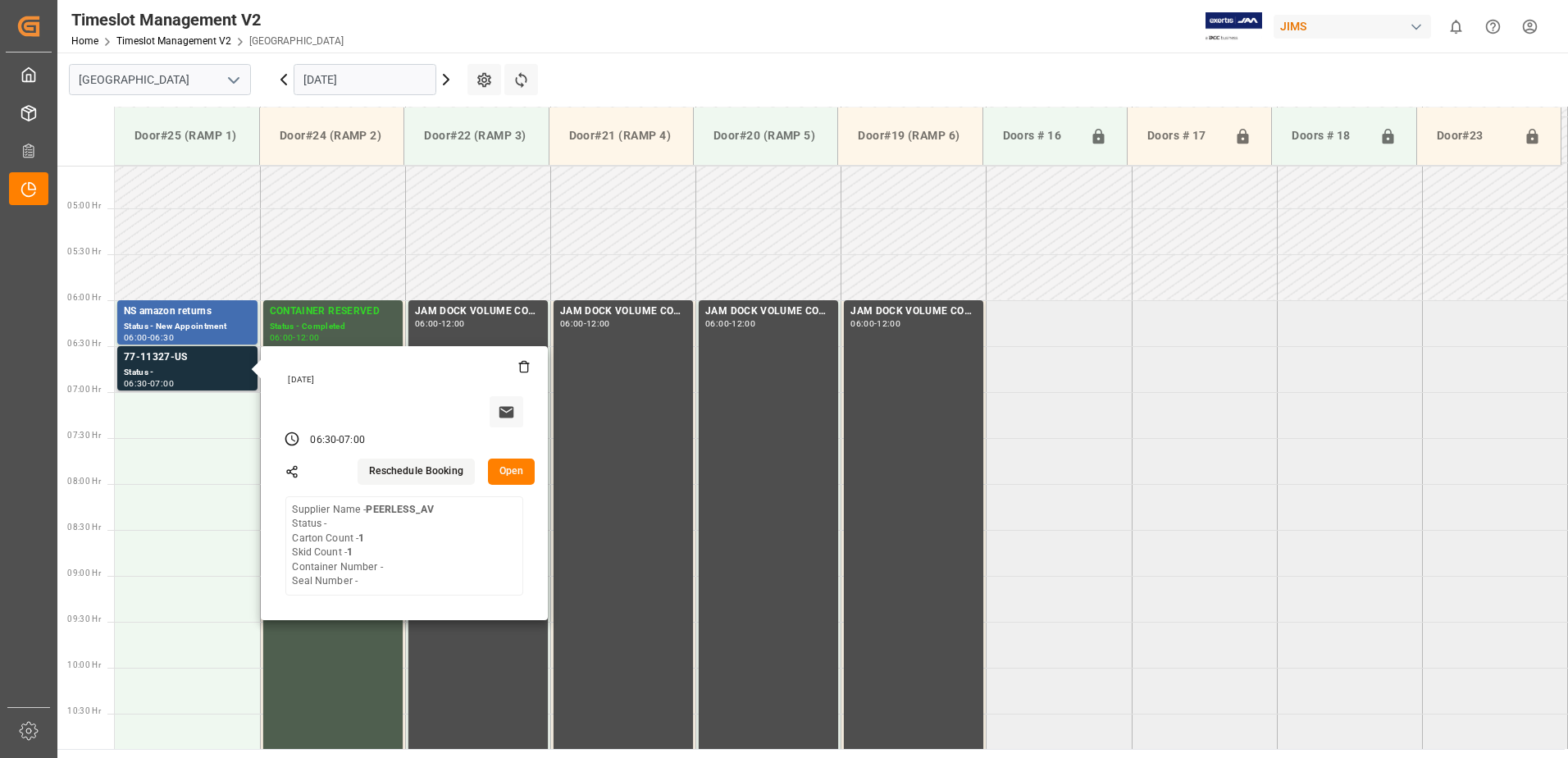
click at [512, 466] on button "Open" at bounding box center [511, 471] width 48 height 26
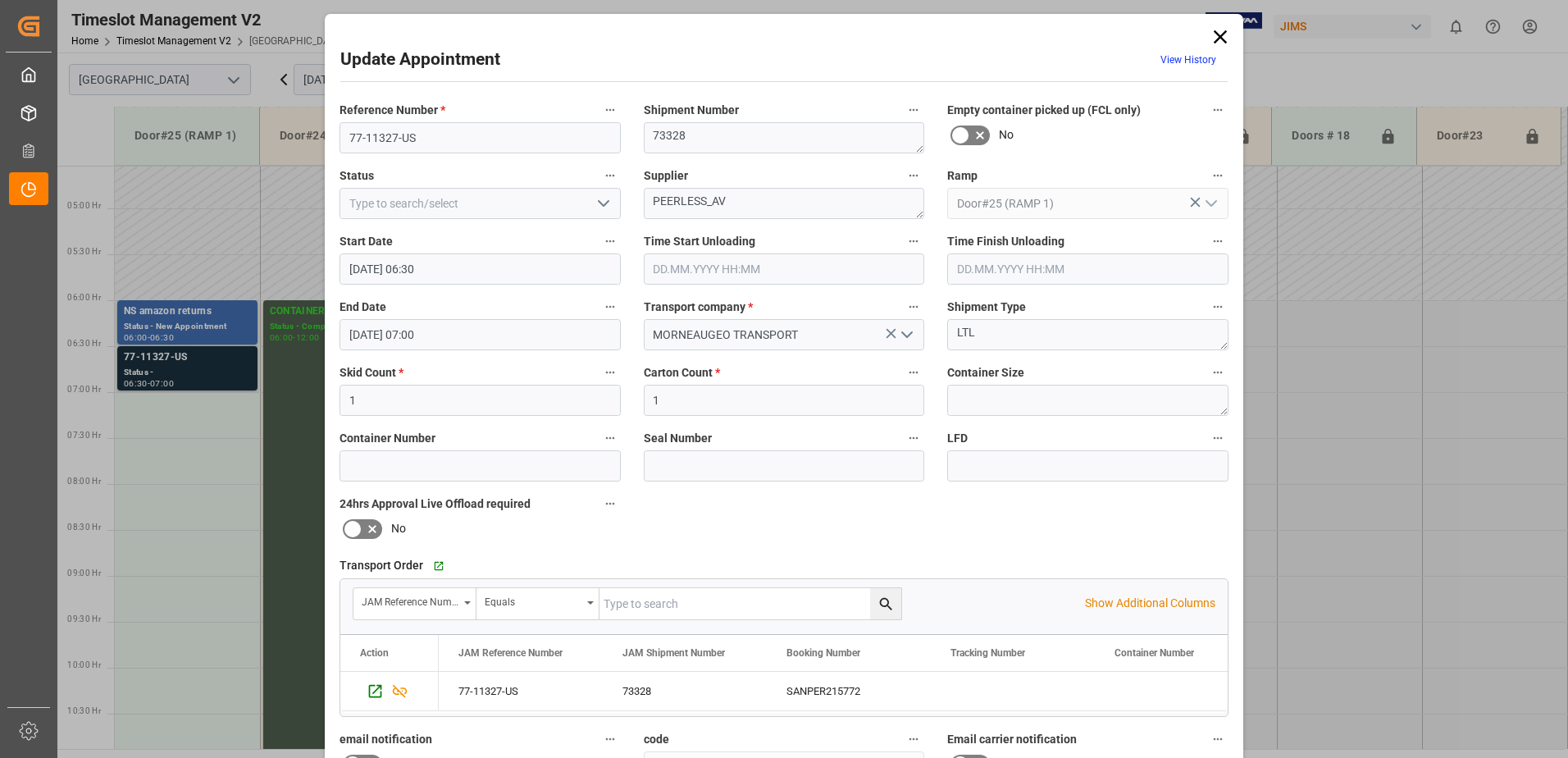
click at [597, 201] on icon "open menu" at bounding box center [603, 204] width 20 height 20
click at [469, 351] on div "New Appointment" at bounding box center [480, 351] width 280 height 37
type input "New Appointment"
click at [738, 200] on textarea "PEERLESS_AV" at bounding box center [784, 204] width 281 height 31
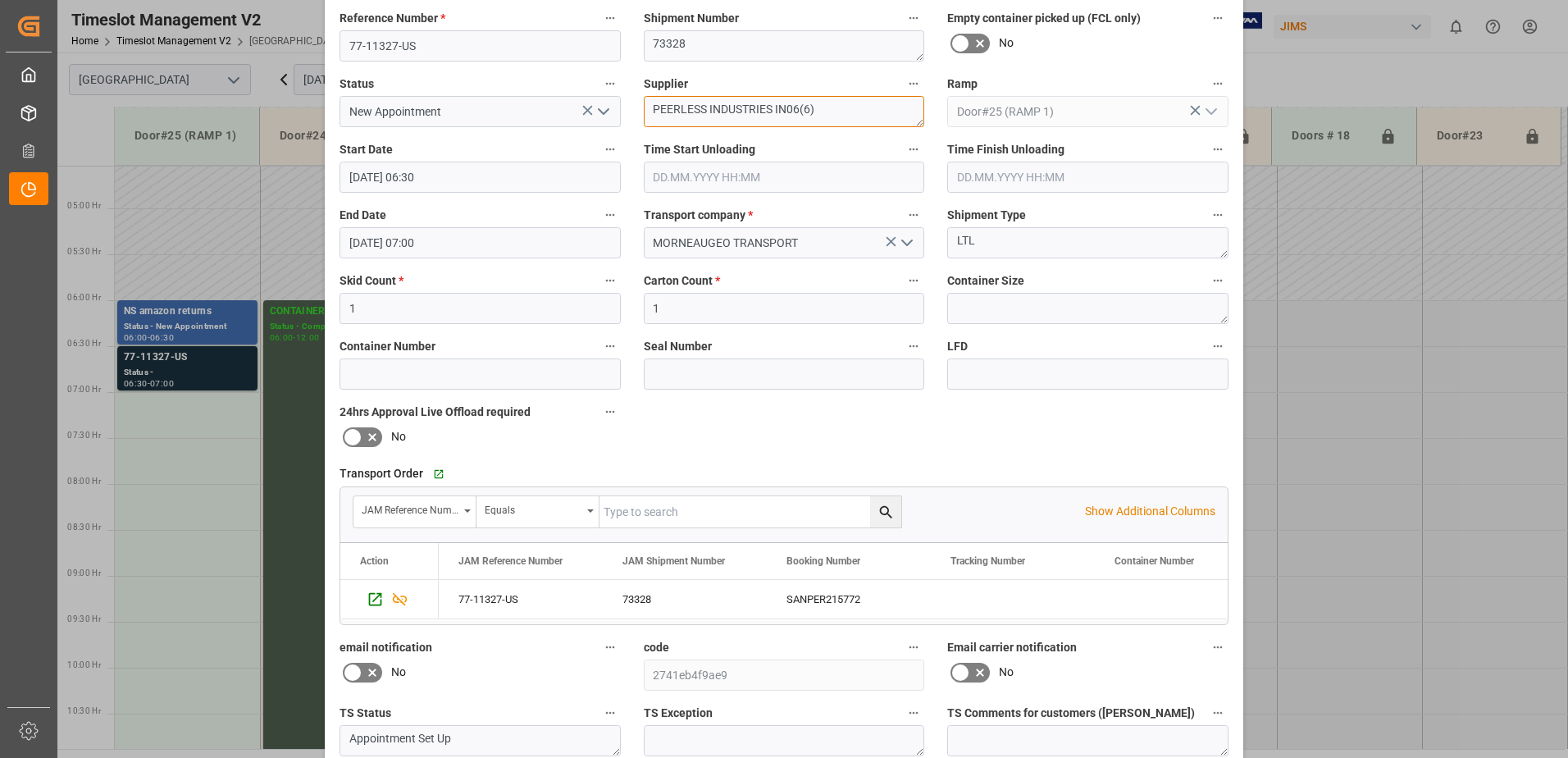
scroll to position [239, 0]
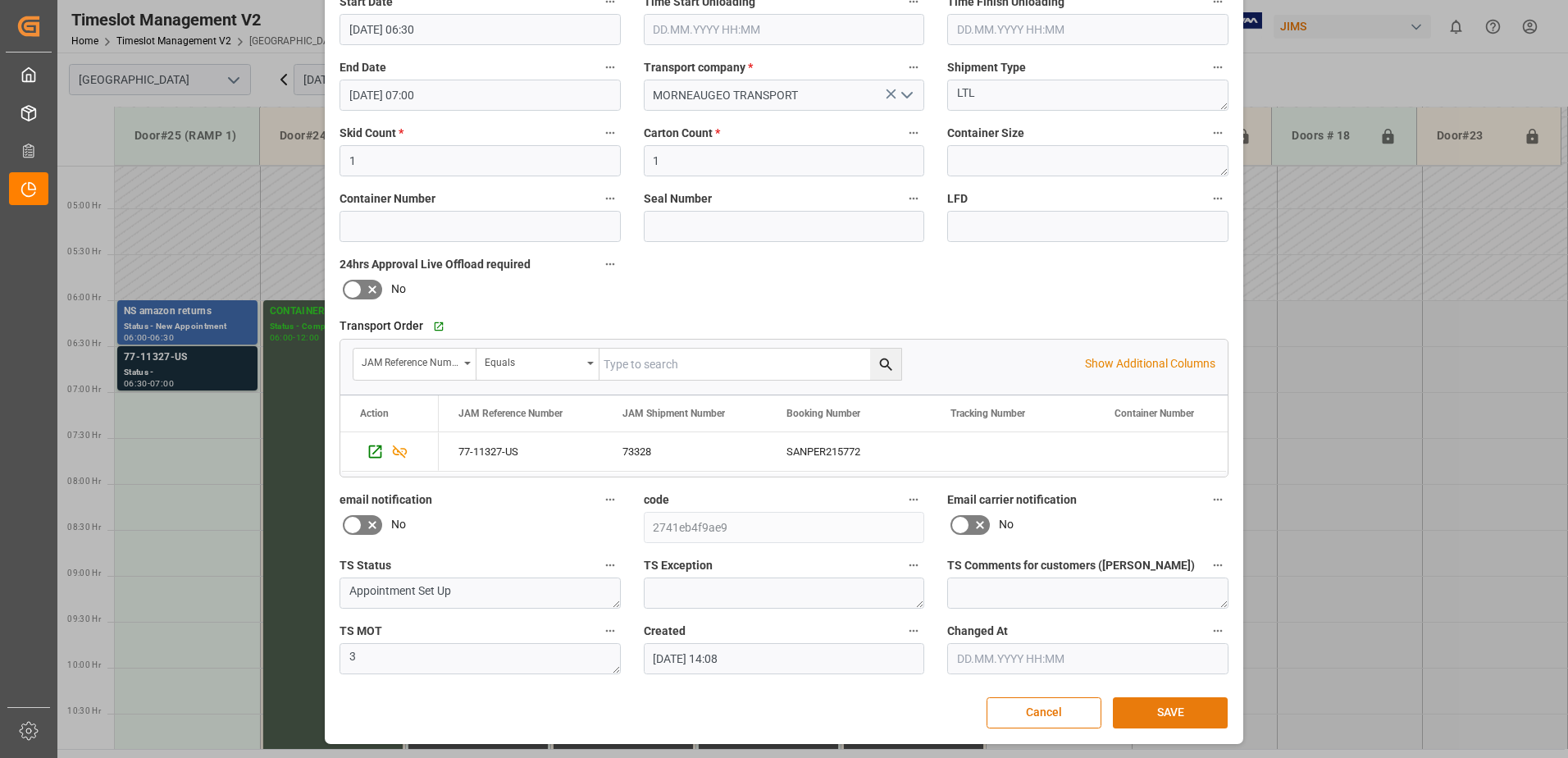
type textarea "PEERLESS INDUSTRIES IN06(6)"
click at [1168, 713] on button "SAVE" at bounding box center [1169, 713] width 115 height 31
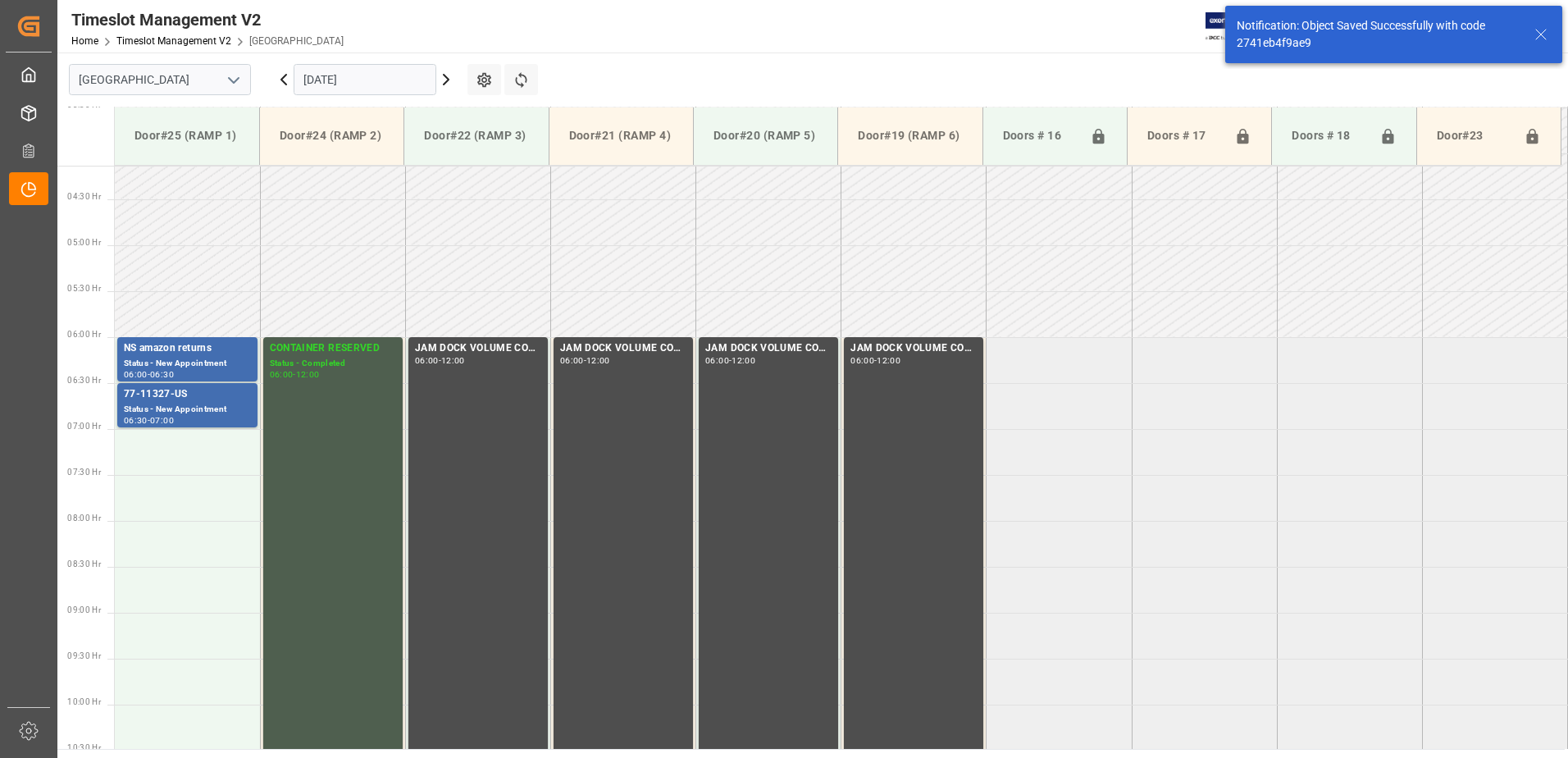
scroll to position [450, 0]
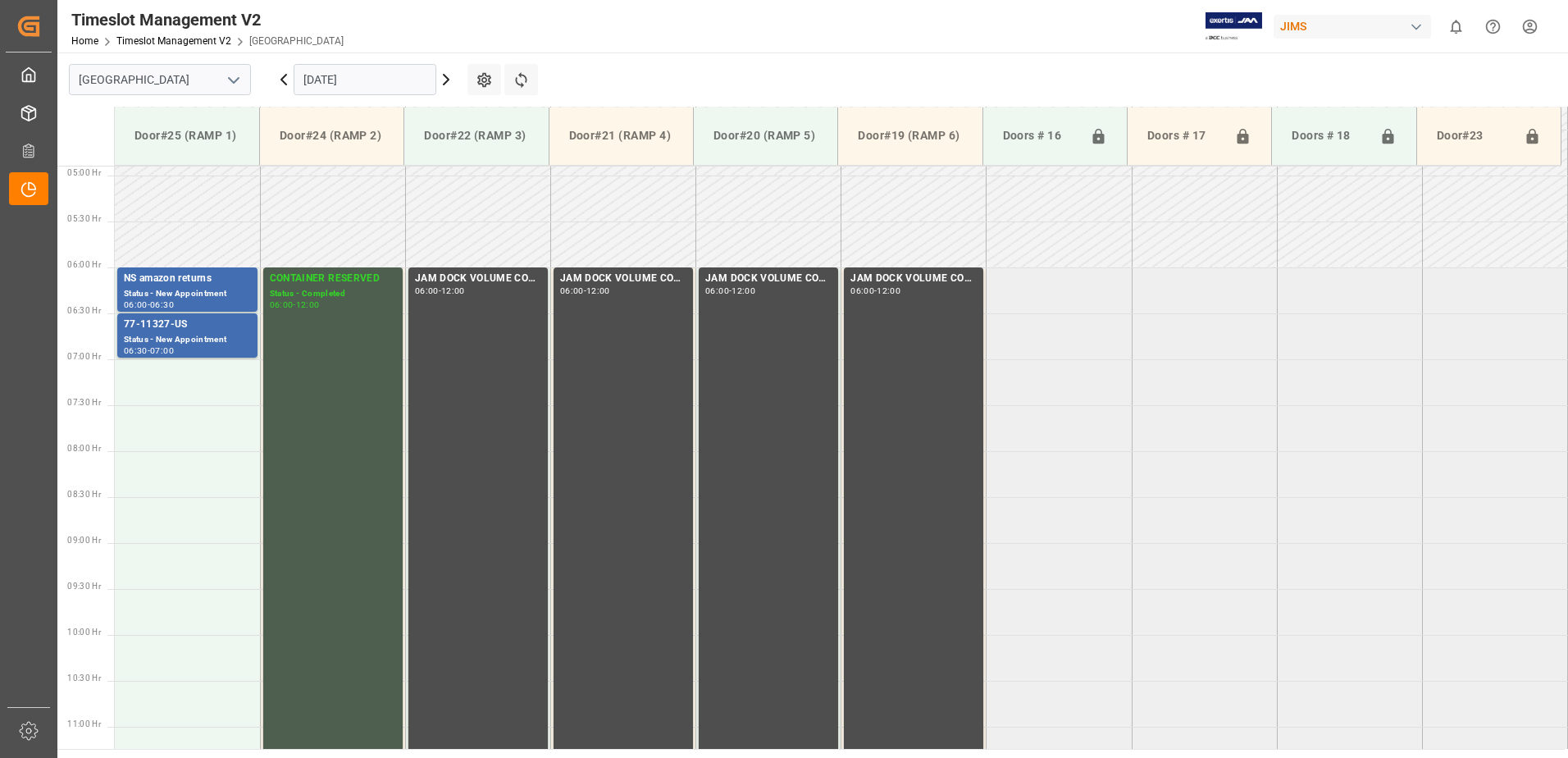
click at [283, 80] on icon at bounding box center [283, 79] width 5 height 10
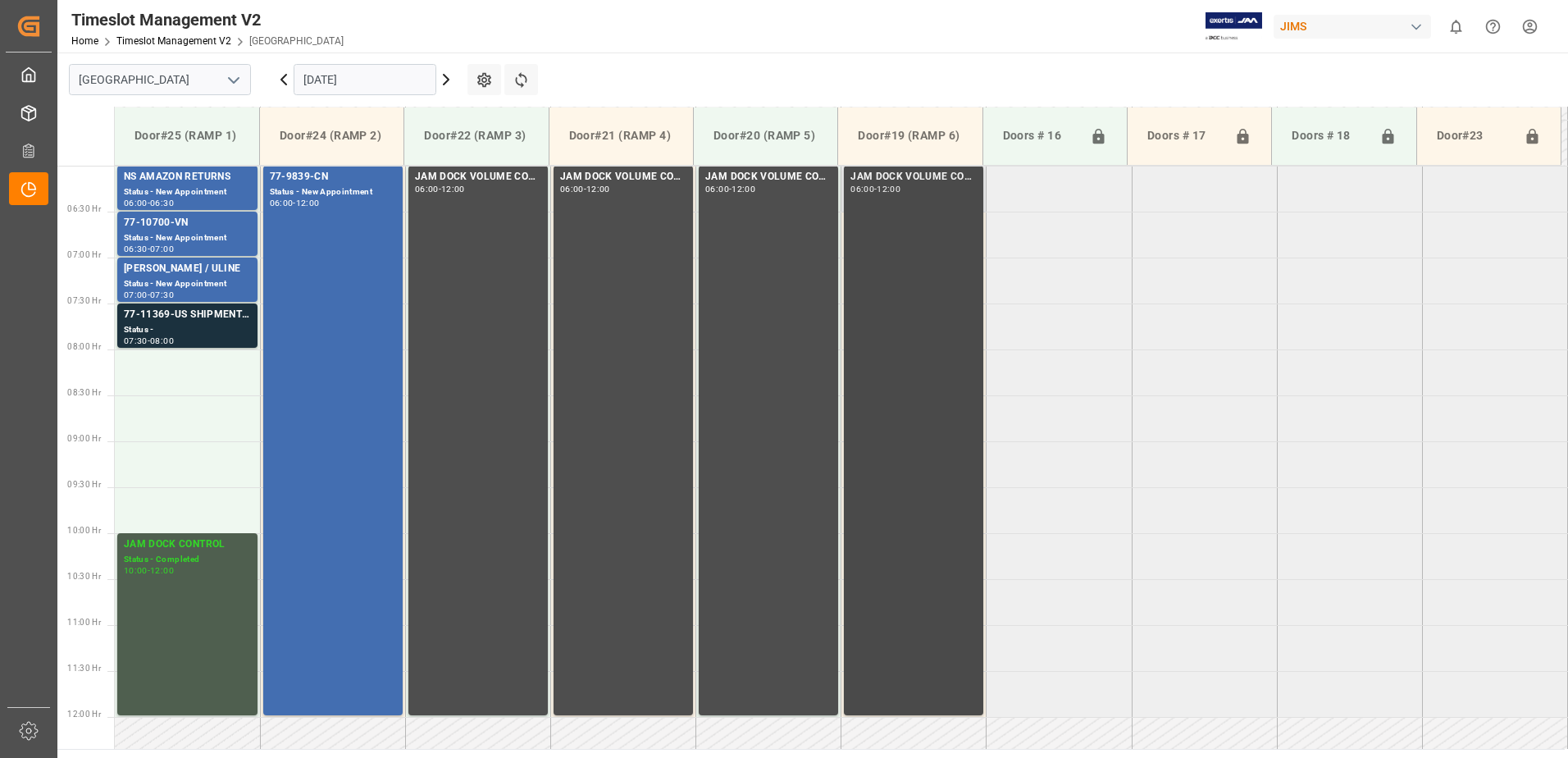
scroll to position [498, 0]
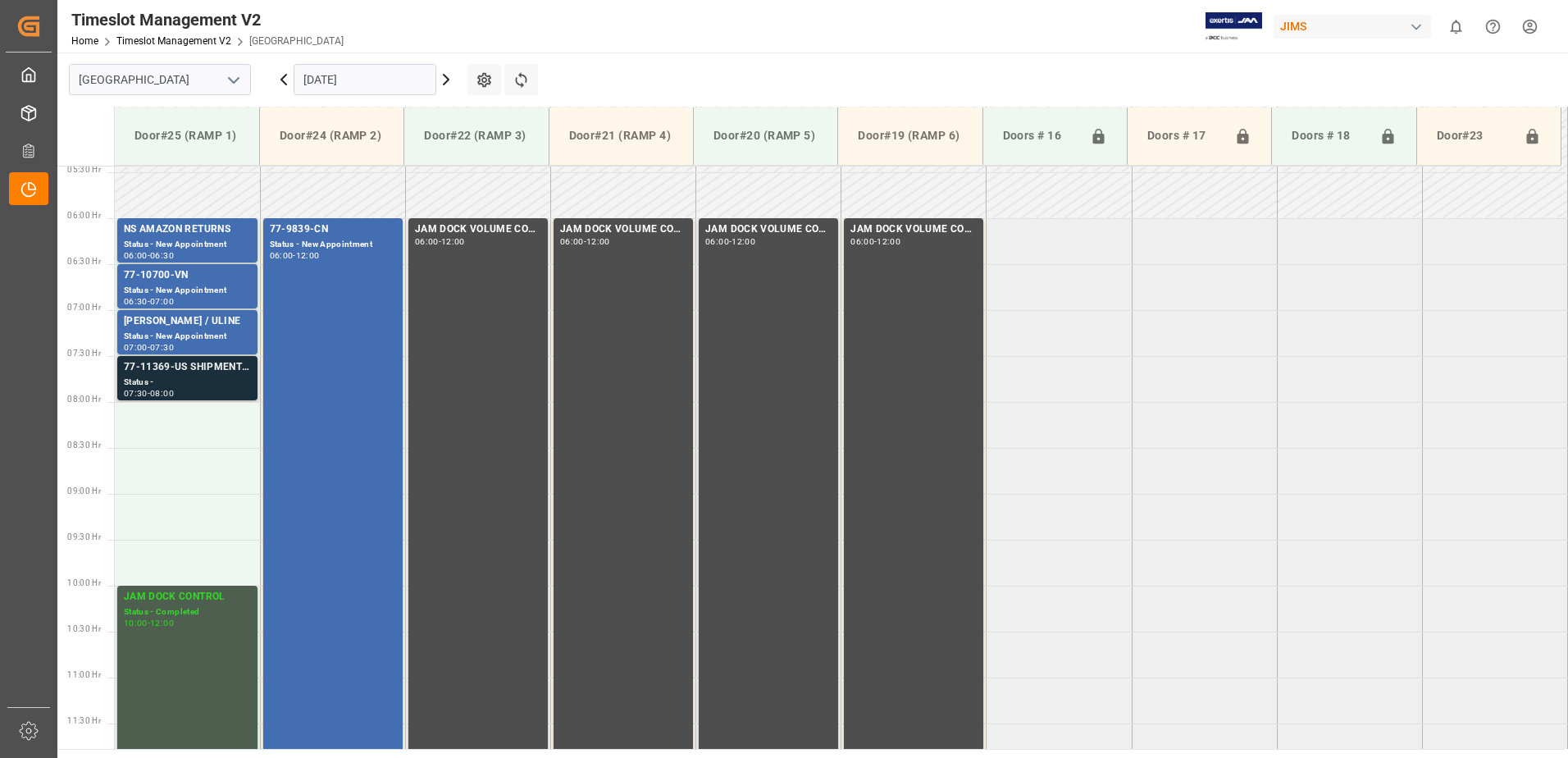
click at [189, 375] on div "77-11369-US SHIPMENT#/M" at bounding box center [187, 367] width 127 height 17
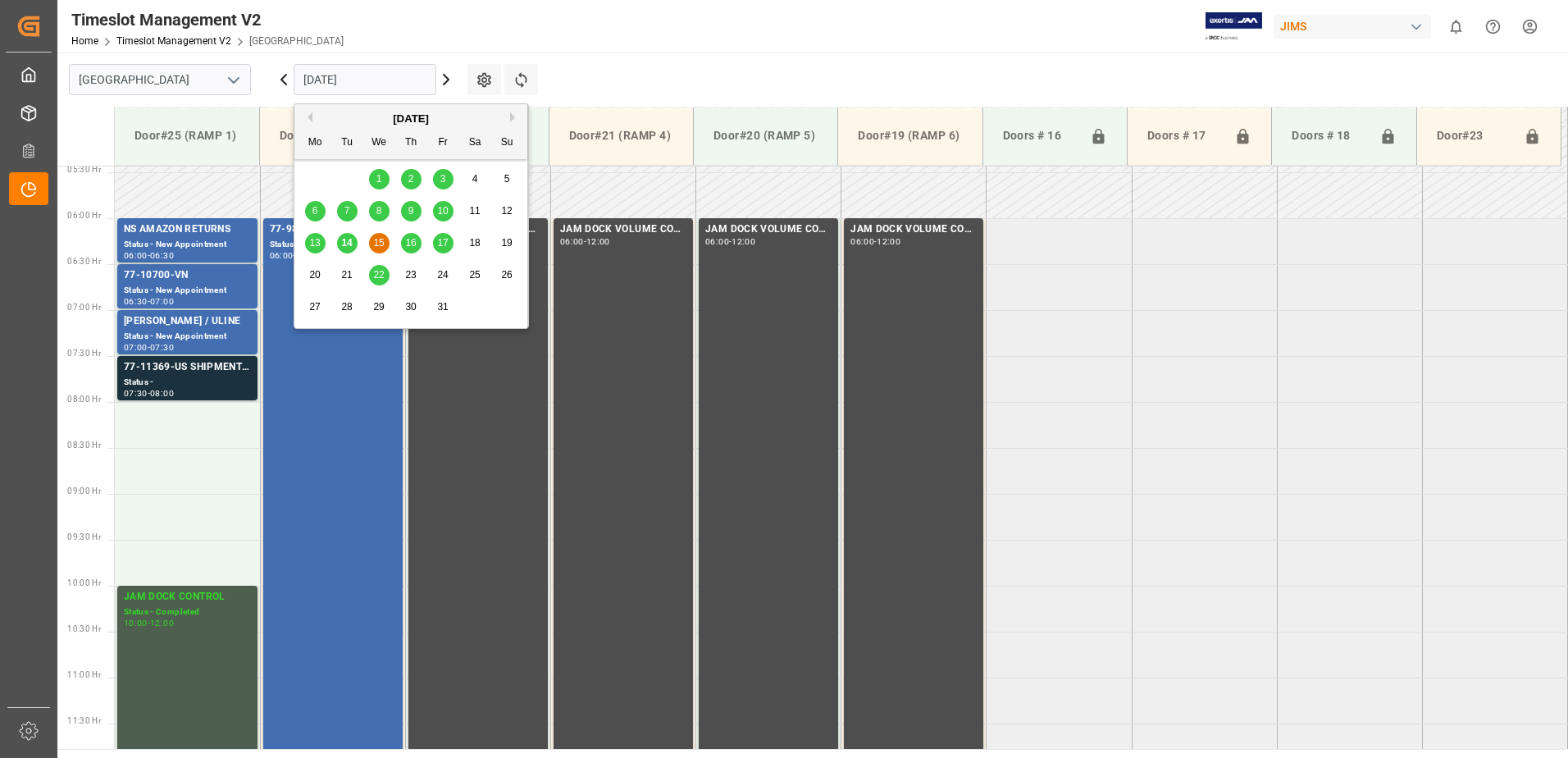
click at [379, 82] on input "15.10.2025" at bounding box center [365, 79] width 143 height 31
click at [447, 244] on span "17" at bounding box center [442, 243] width 11 height 12
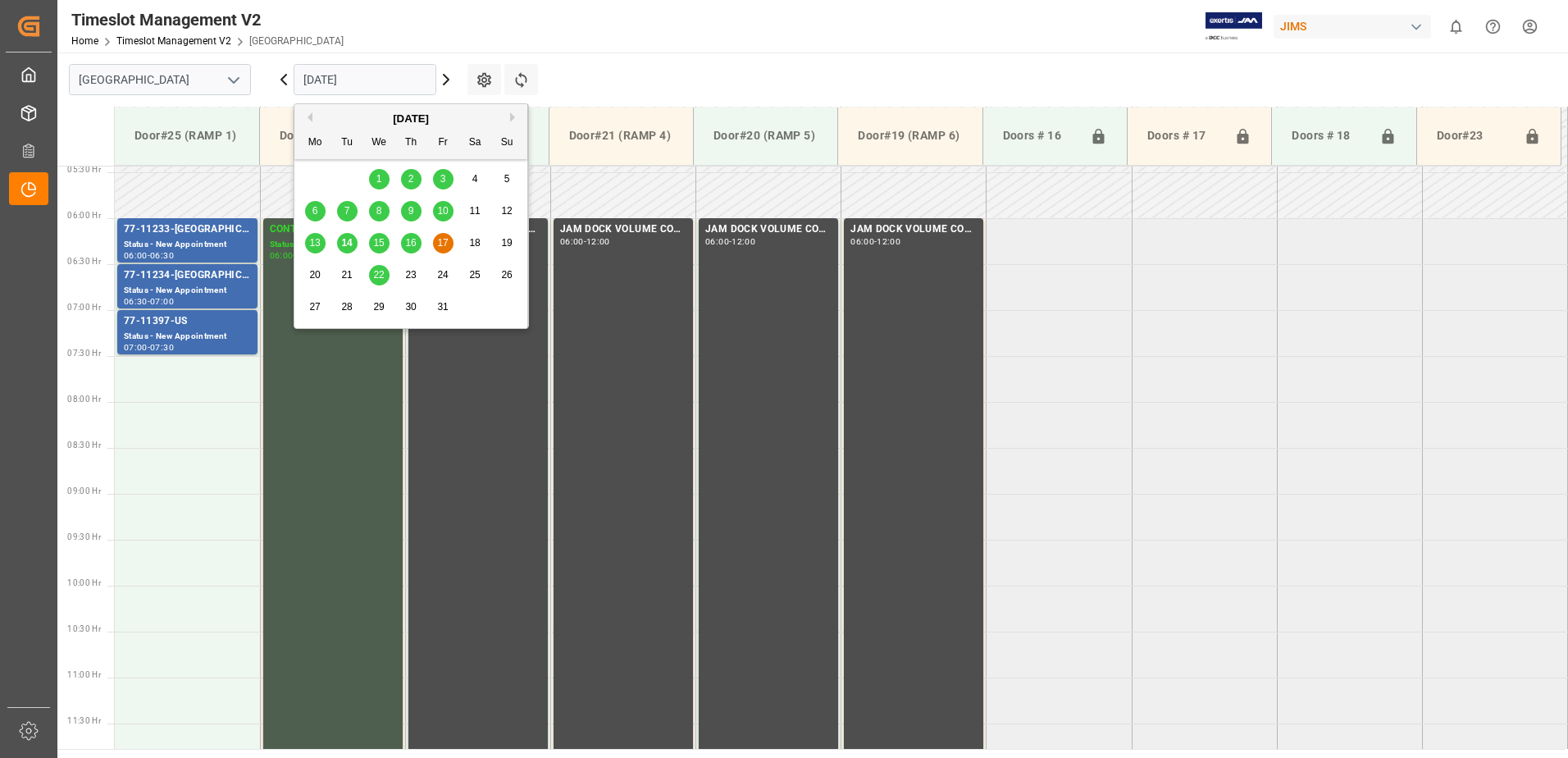
click at [386, 82] on input "[DATE]" at bounding box center [365, 79] width 143 height 31
click at [380, 271] on span "22" at bounding box center [378, 275] width 11 height 12
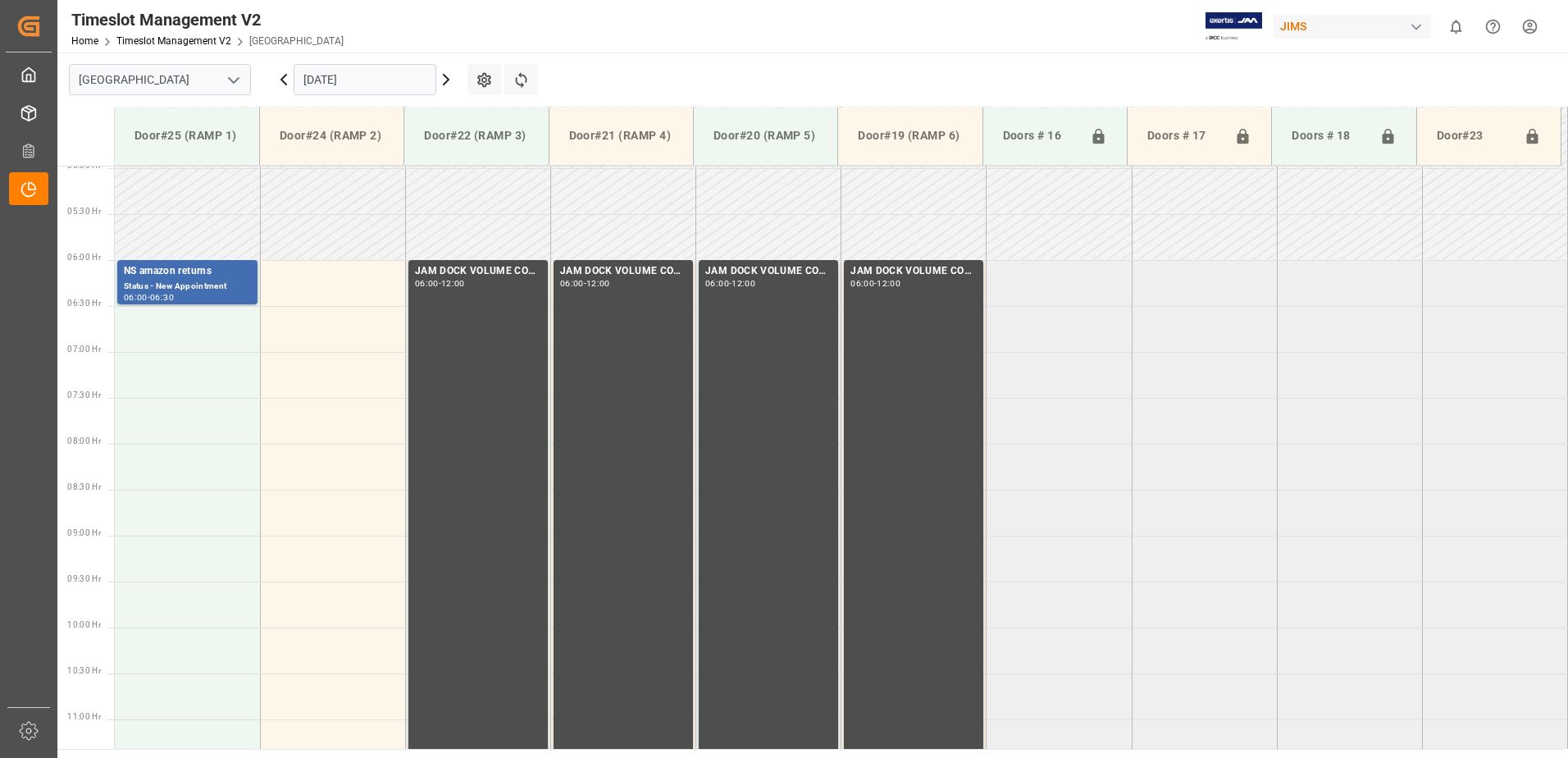
scroll to position [386, 0]
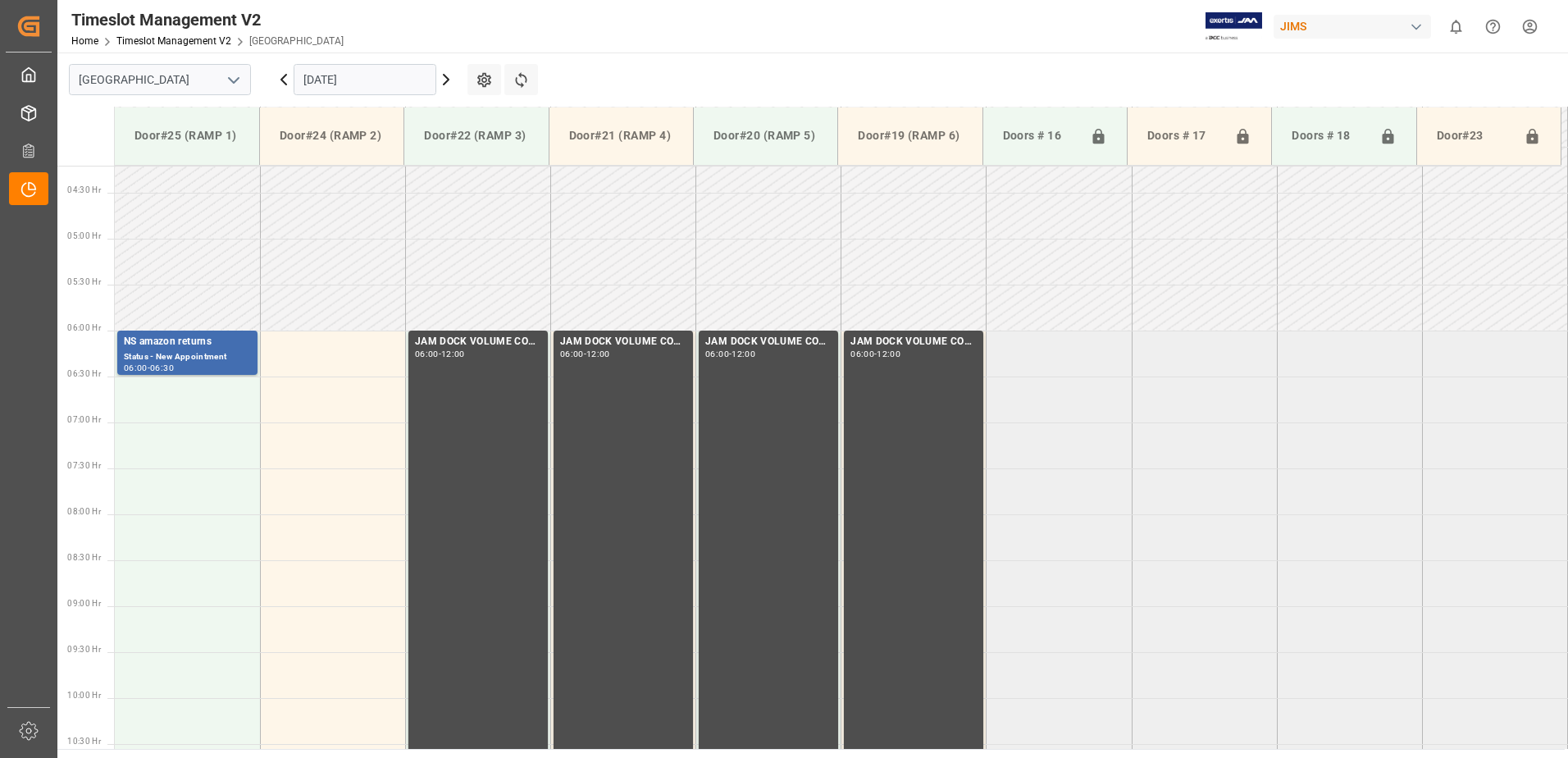
click at [367, 76] on input "22.10.2025" at bounding box center [365, 79] width 143 height 31
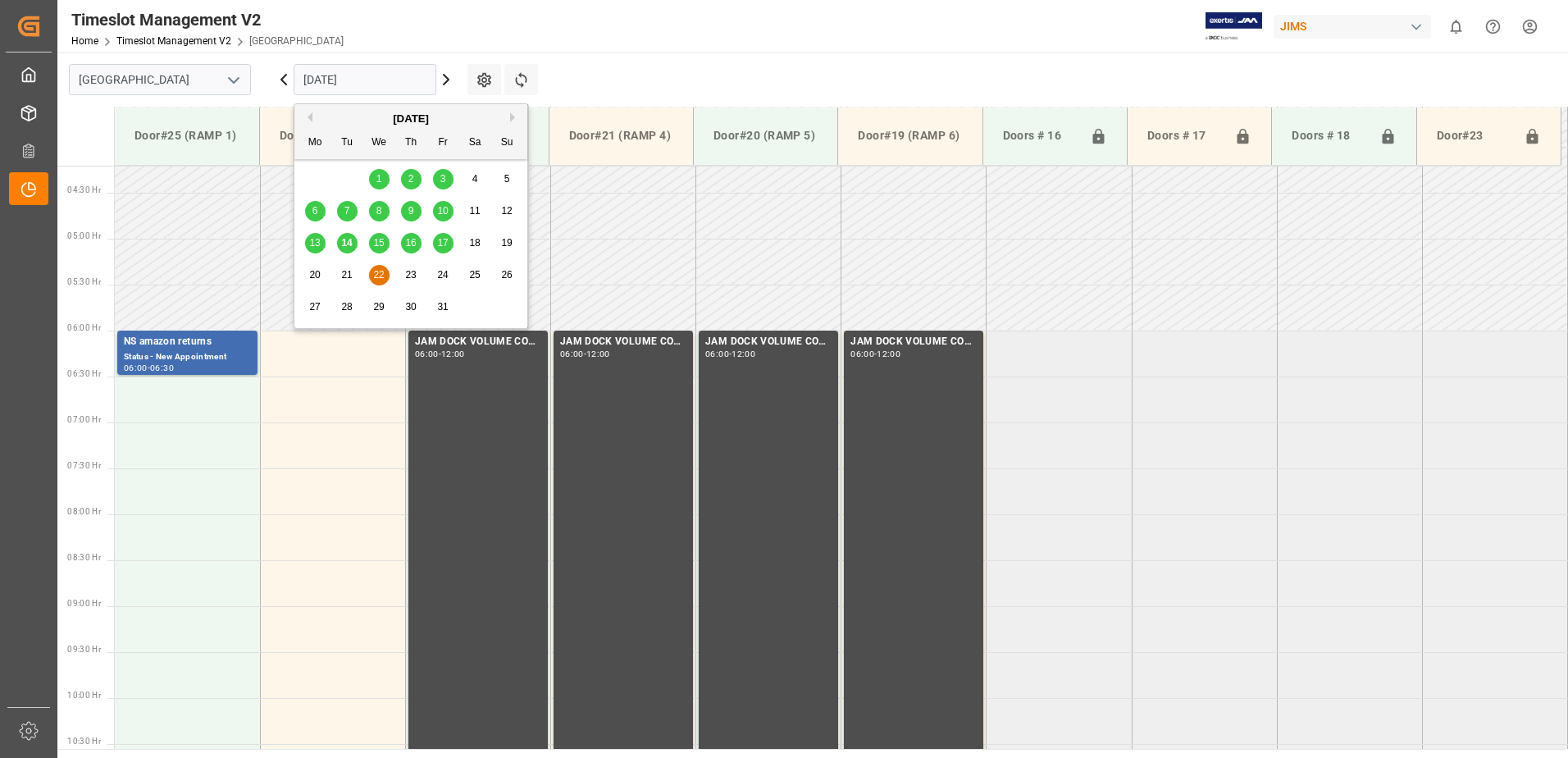
click at [346, 243] on span "14" at bounding box center [346, 243] width 11 height 12
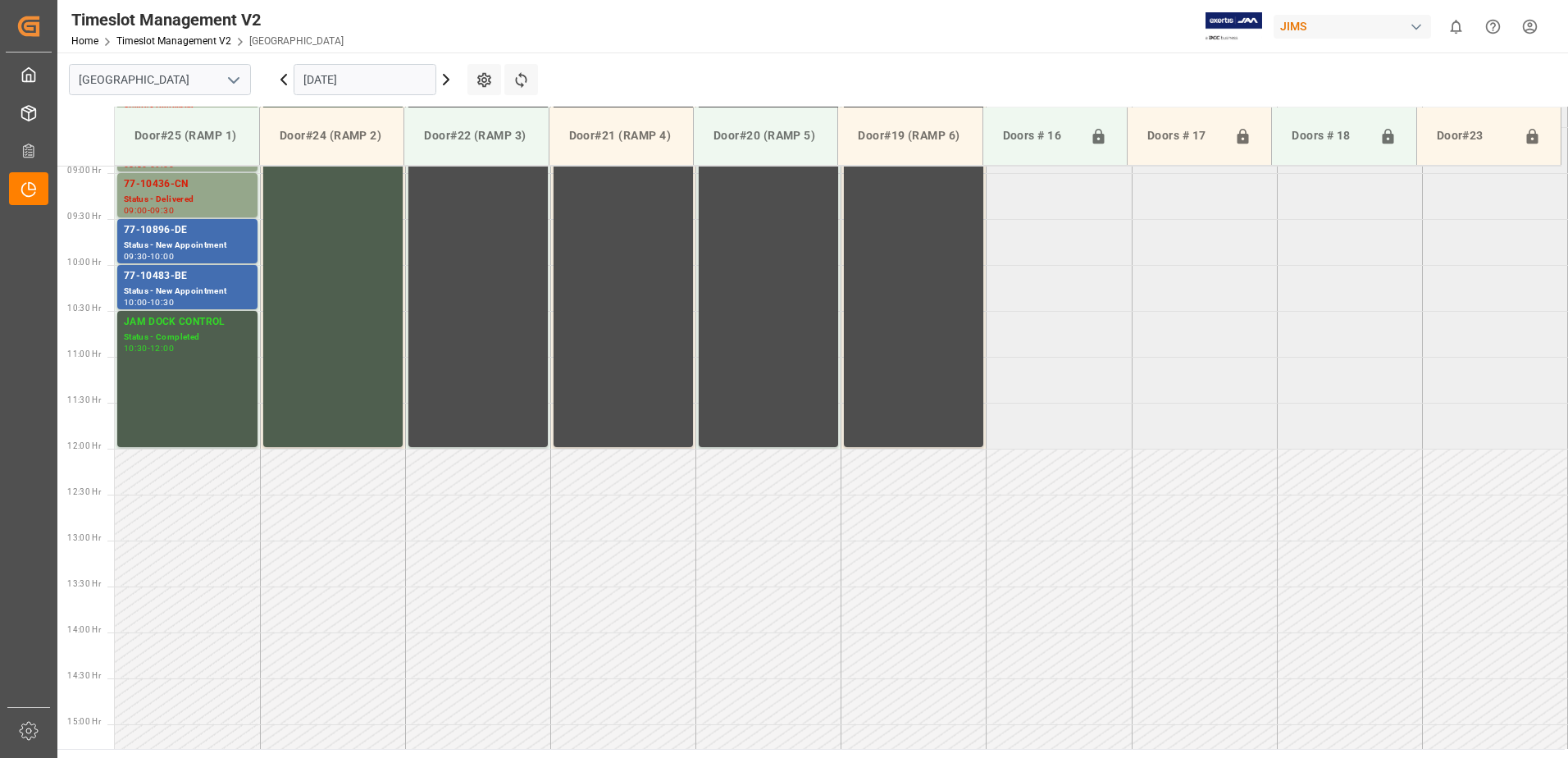
scroll to position [909, 0]
